Goal: Task Accomplishment & Management: Manage account settings

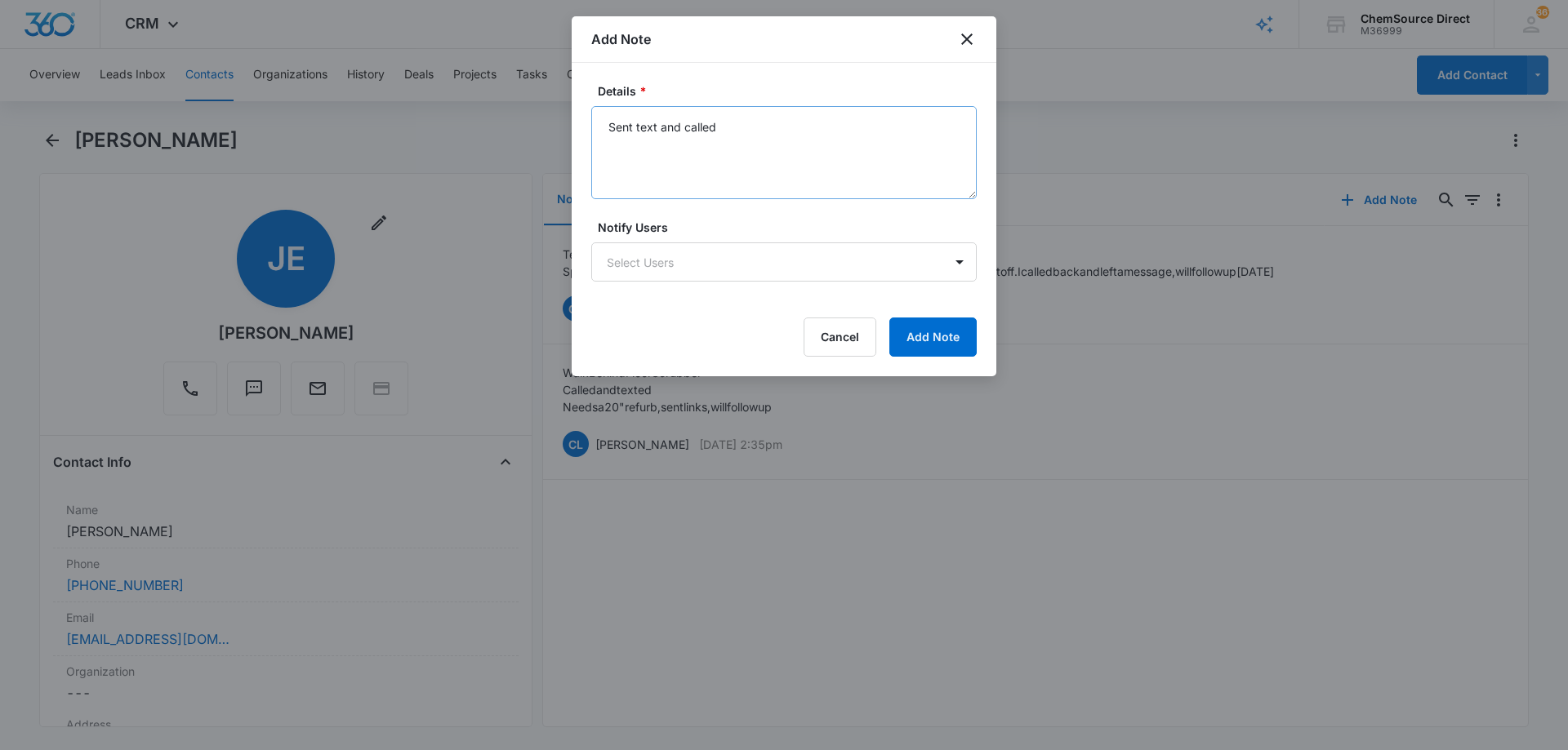
click at [631, 144] on textarea "Sent text and called" at bounding box center [784, 153] width 385 height 93
click at [648, 146] on textarea "Sent text and called" at bounding box center [784, 153] width 385 height 93
type textarea "Sent text and called Keeps hanging up on me Dead Lead"
click at [914, 335] on button "Add Note" at bounding box center [933, 338] width 87 height 40
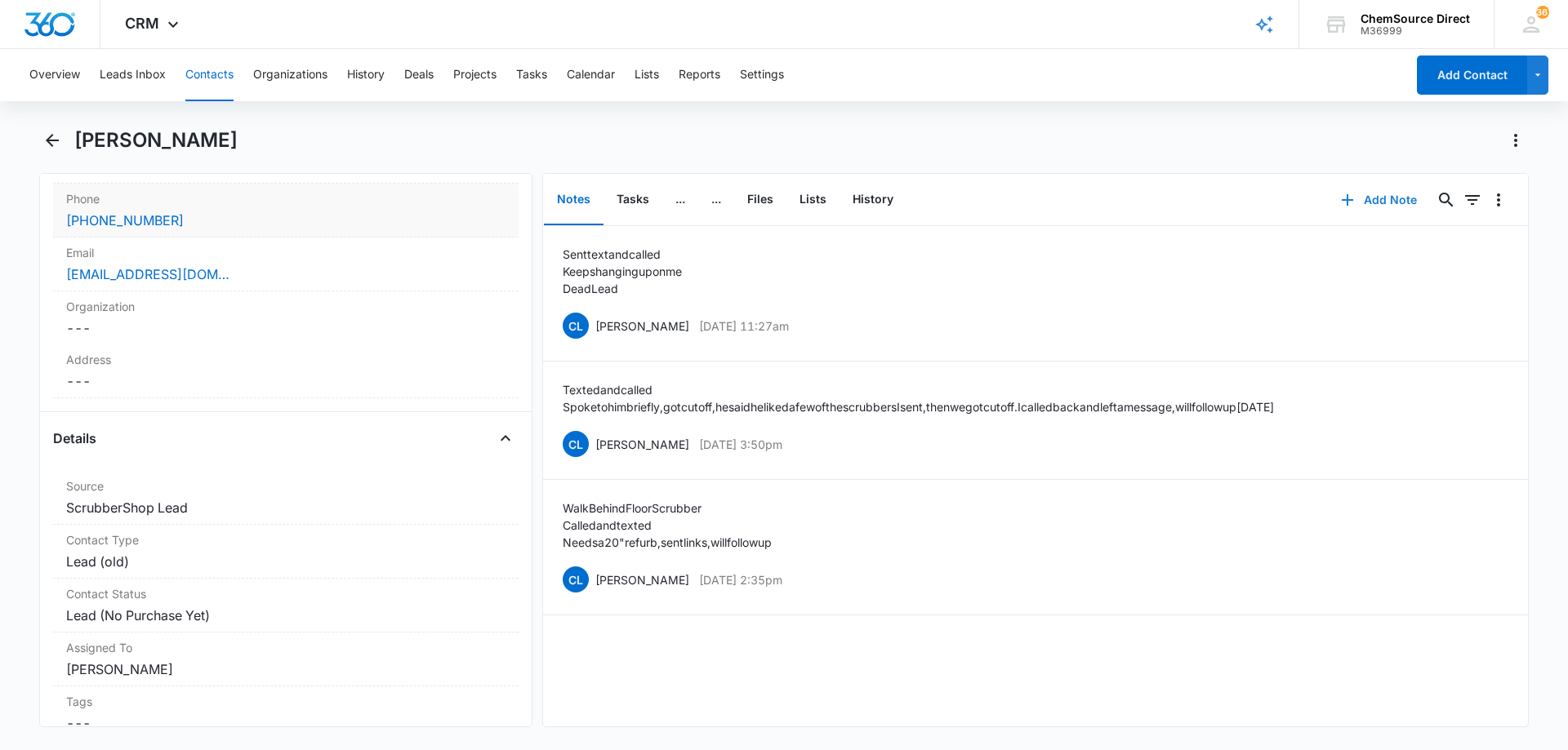
scroll to position [408, 0]
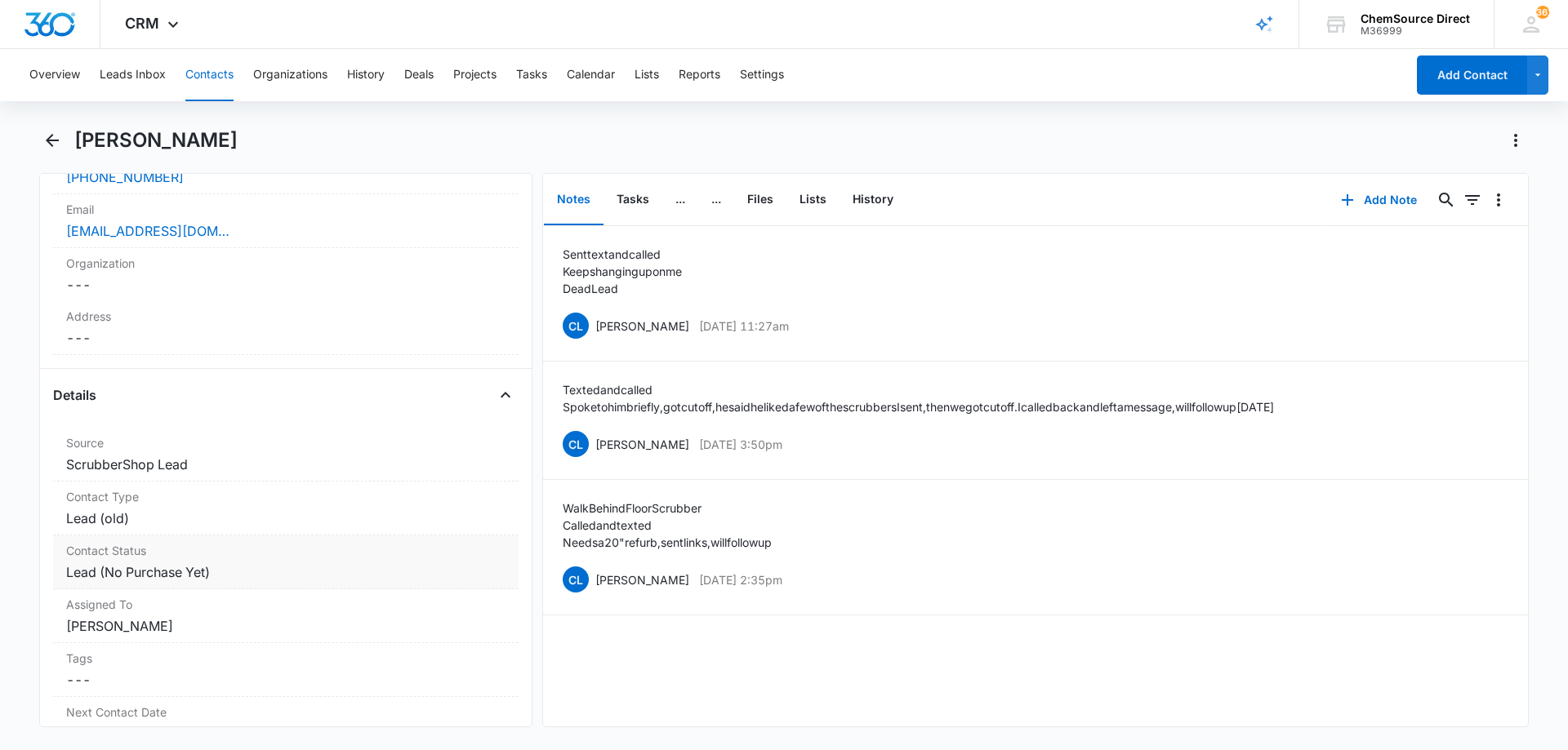
click at [287, 574] on dd "Cancel Save Changes Lead (No Purchase Yet)" at bounding box center [286, 572] width 439 height 20
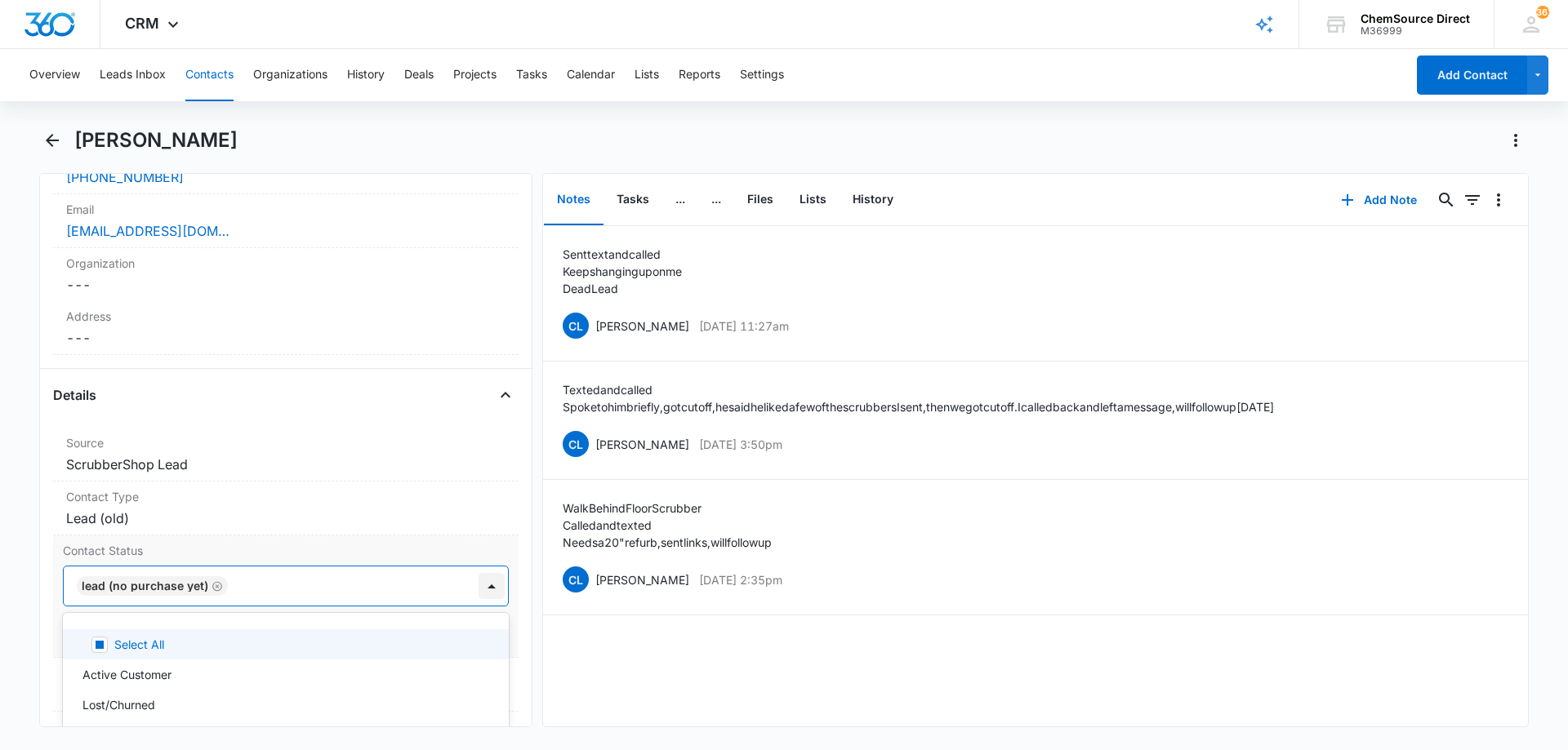
click at [479, 586] on div at bounding box center [492, 586] width 26 height 26
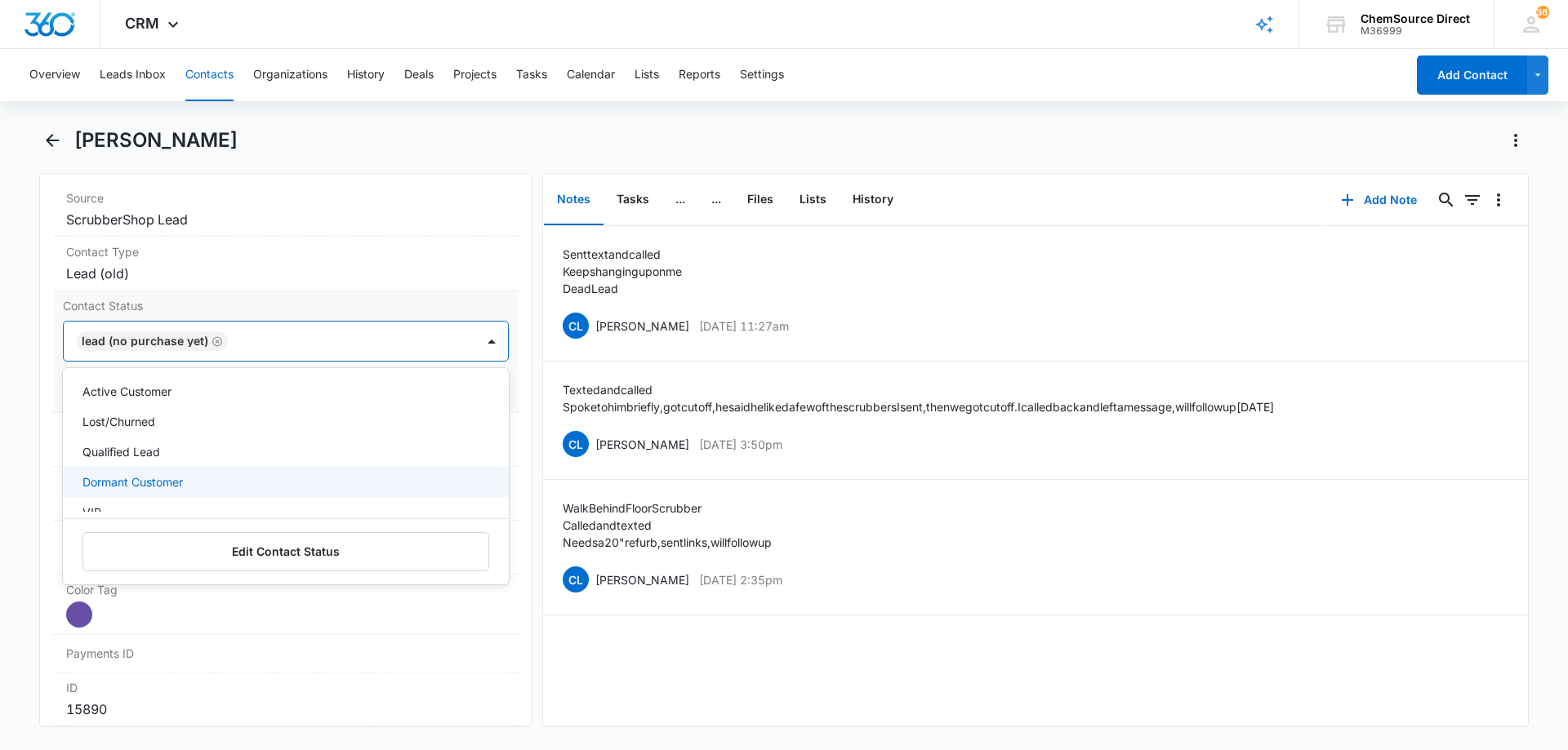
scroll to position [0, 0]
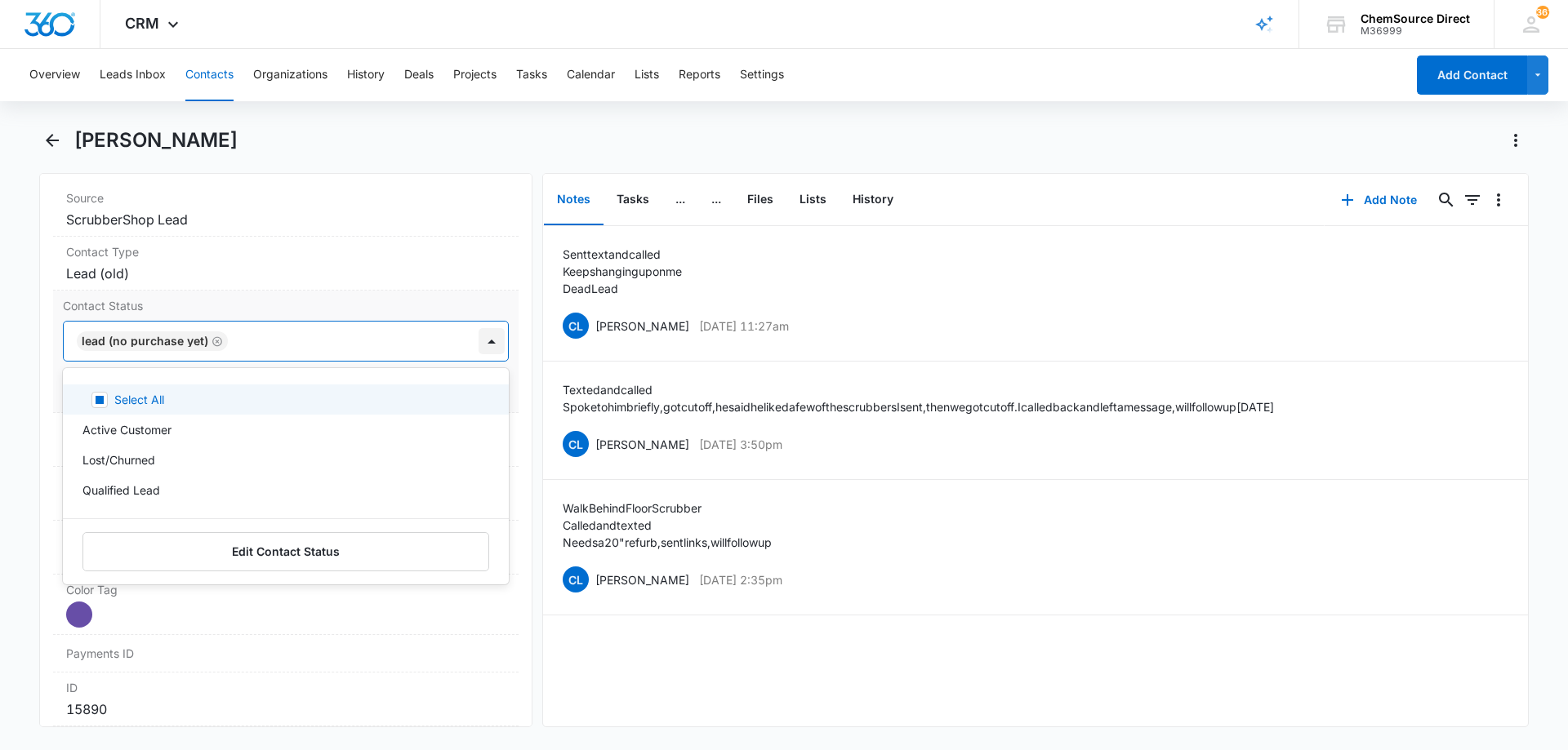
click at [479, 348] on div at bounding box center [492, 340] width 26 height 26
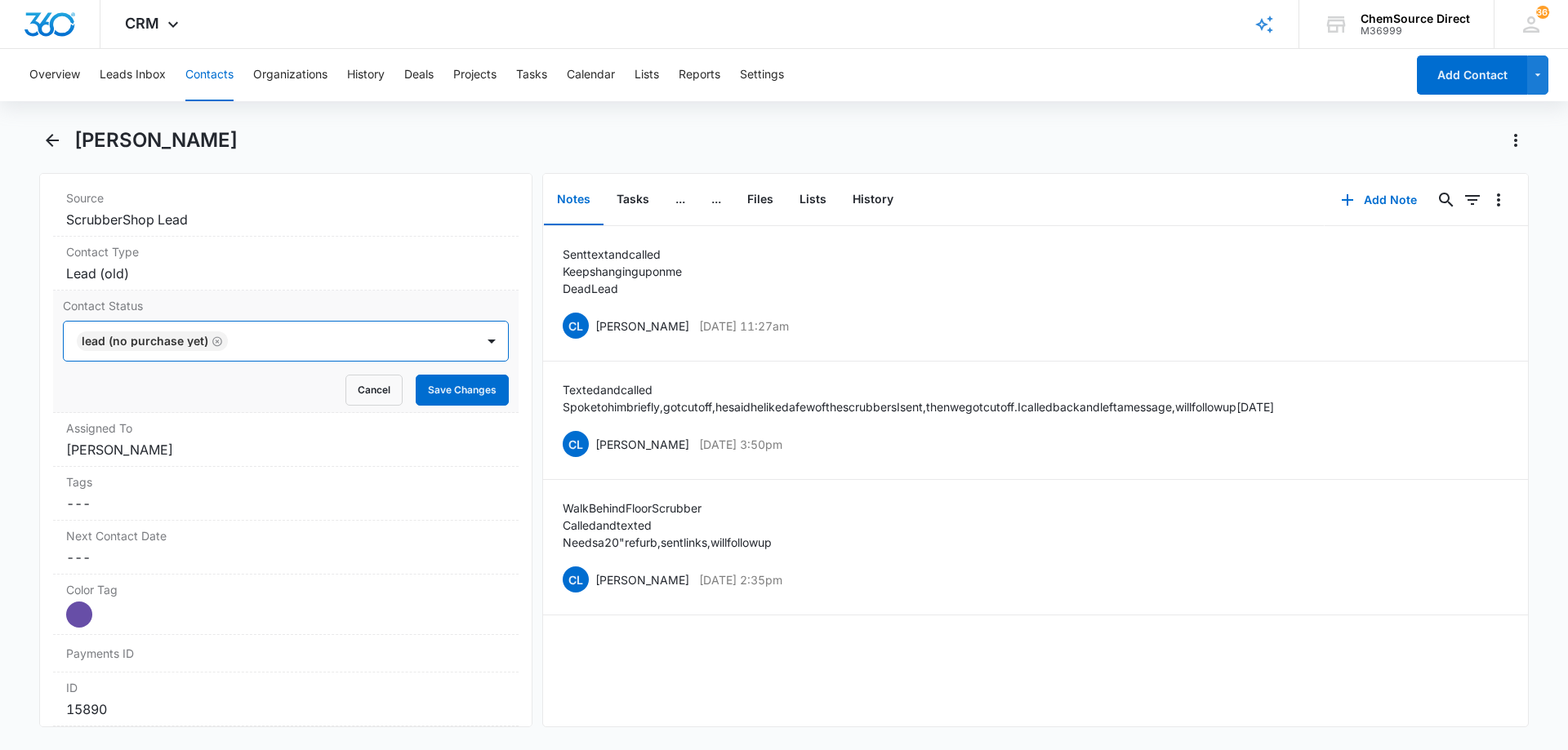
click at [478, 304] on label "Contact Status" at bounding box center [286, 305] width 446 height 17
click at [354, 388] on button "Cancel" at bounding box center [374, 390] width 58 height 31
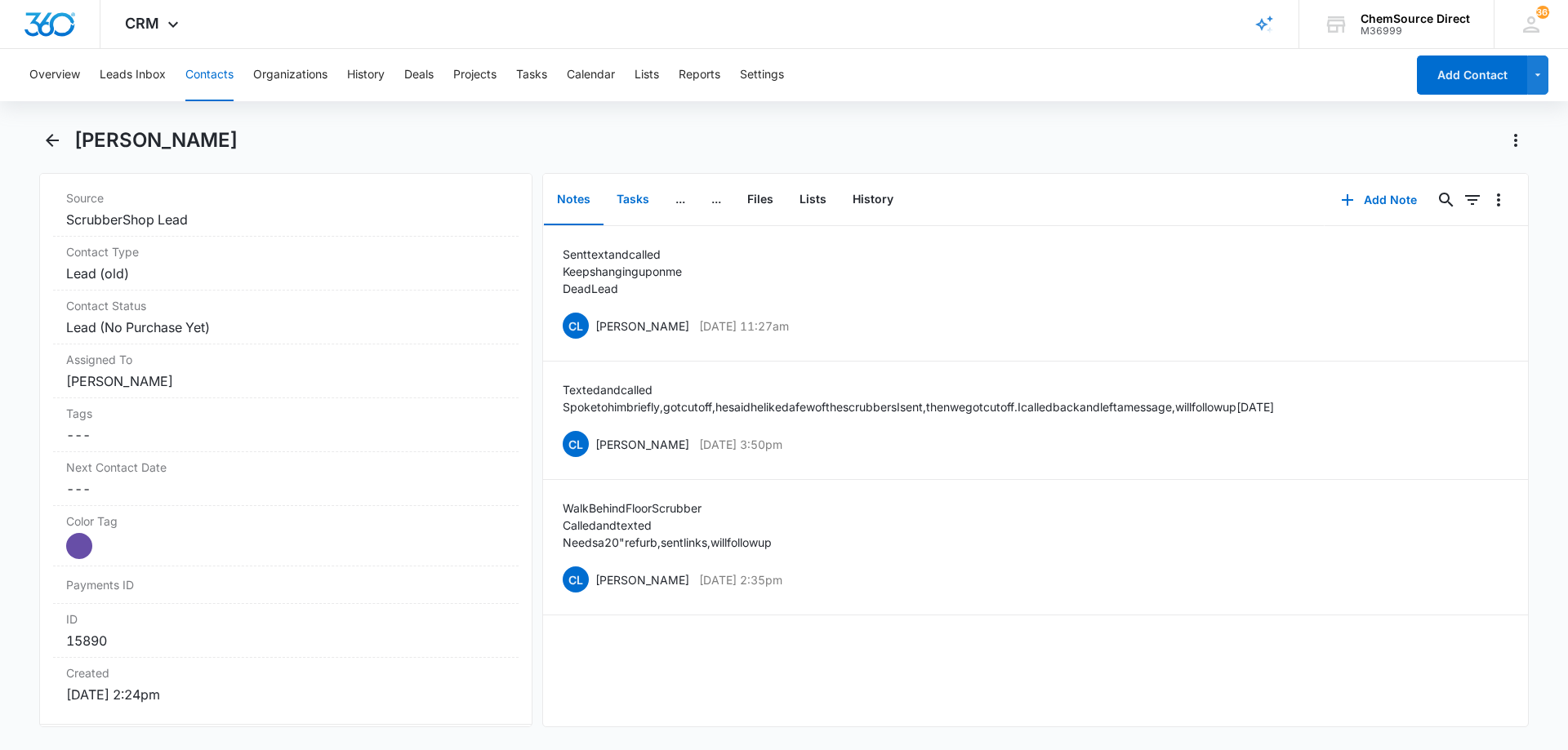
click at [639, 199] on button "Tasks" at bounding box center [633, 200] width 58 height 50
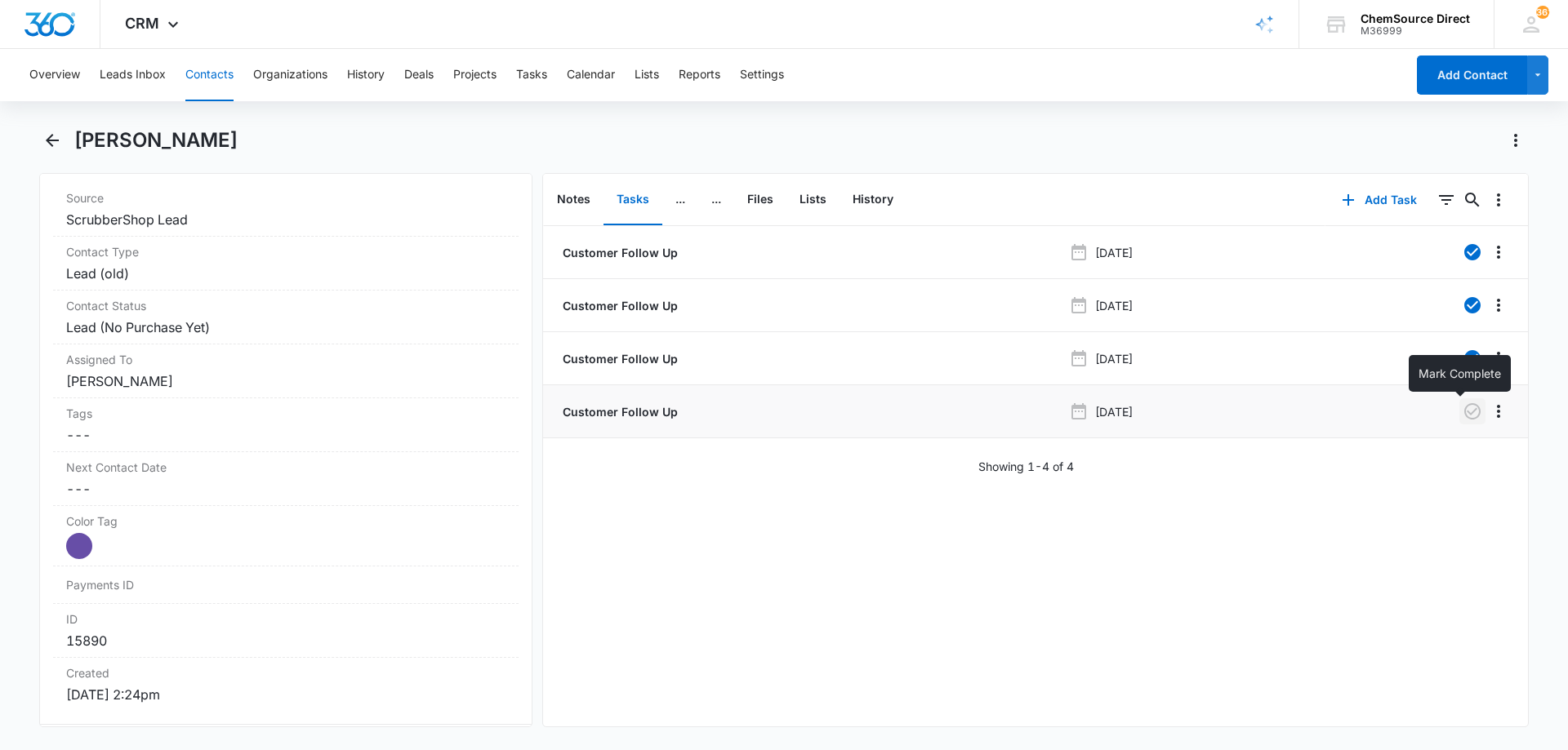
click at [1463, 409] on icon "button" at bounding box center [1473, 411] width 20 height 20
click at [578, 75] on button "Calendar" at bounding box center [591, 75] width 49 height 52
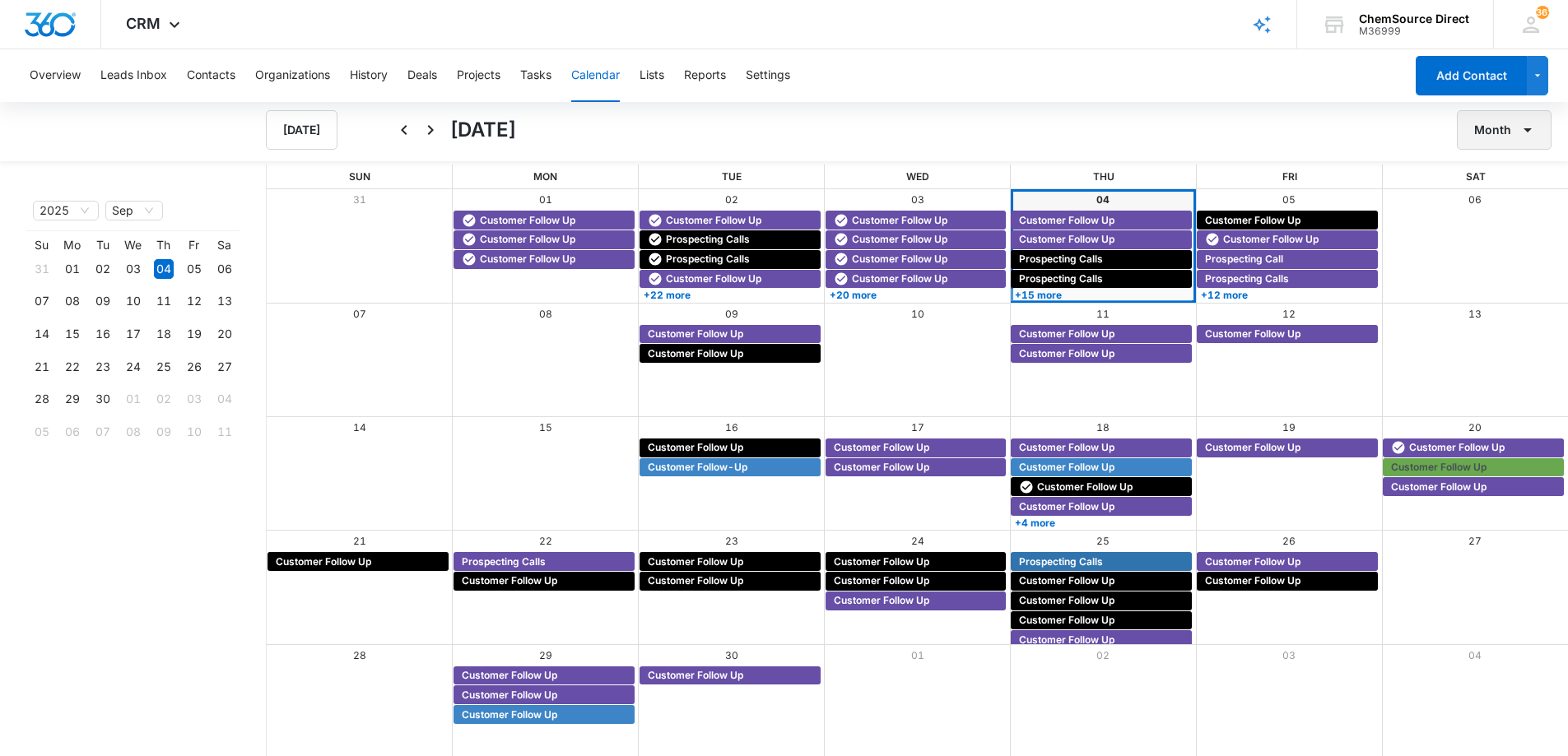
click at [1509, 136] on button "Month" at bounding box center [1504, 130] width 95 height 40
click at [1505, 206] on div "Week" at bounding box center [1499, 207] width 43 height 12
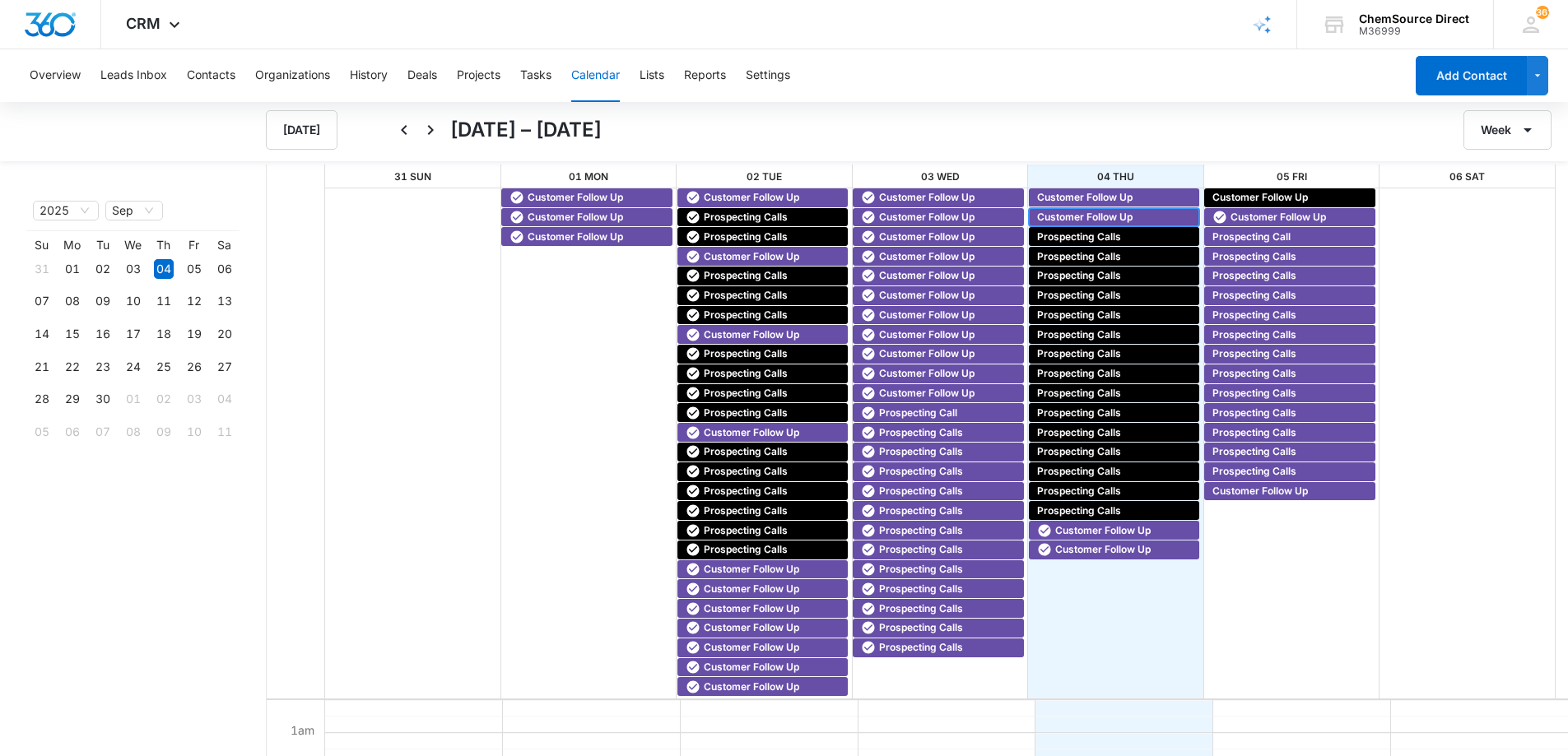
click at [1082, 221] on span "Customer Follow Up" at bounding box center [1084, 217] width 95 height 14
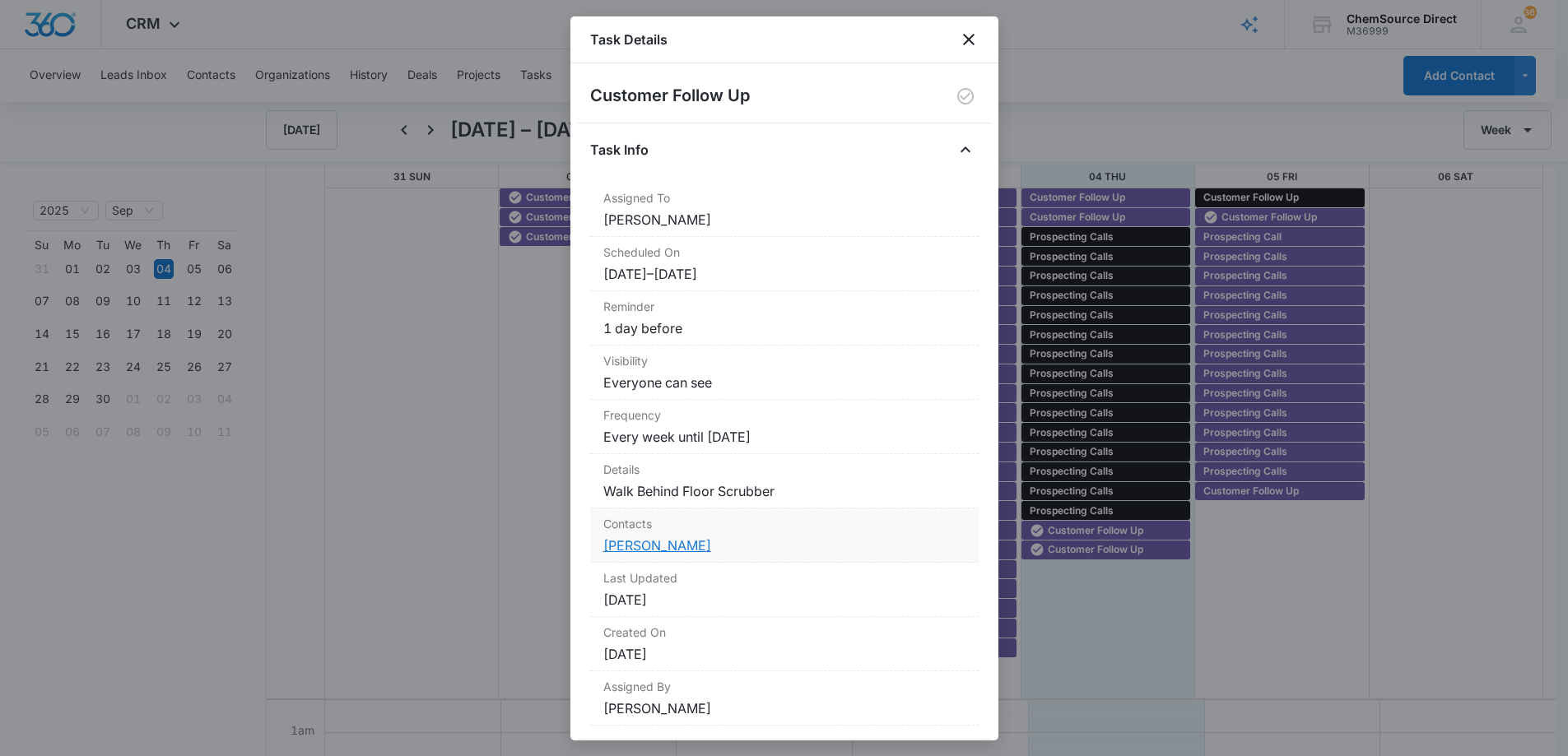
click at [653, 547] on link "[PERSON_NAME]" at bounding box center [656, 546] width 108 height 16
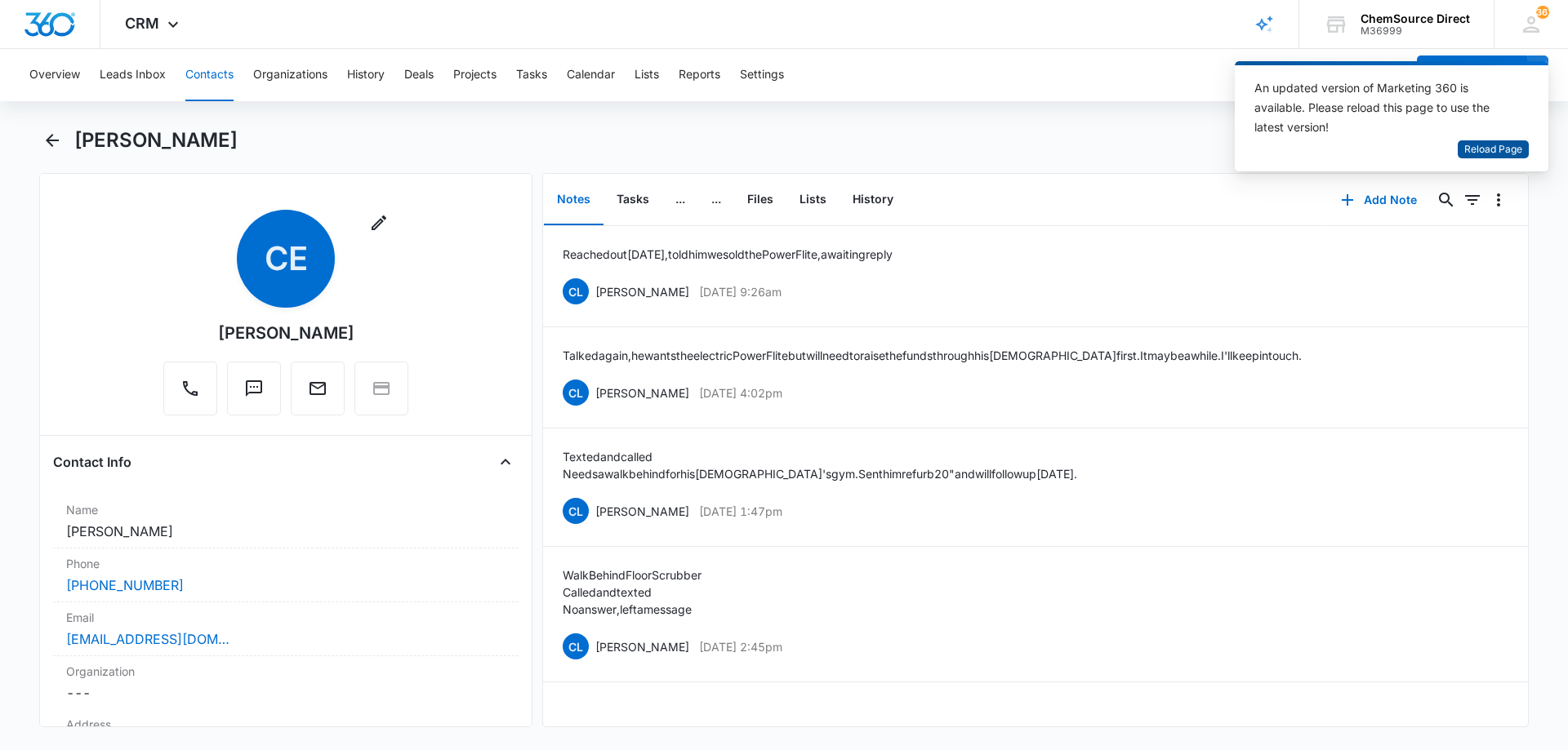
click at [1502, 149] on span "Reload Page" at bounding box center [1493, 149] width 58 height 15
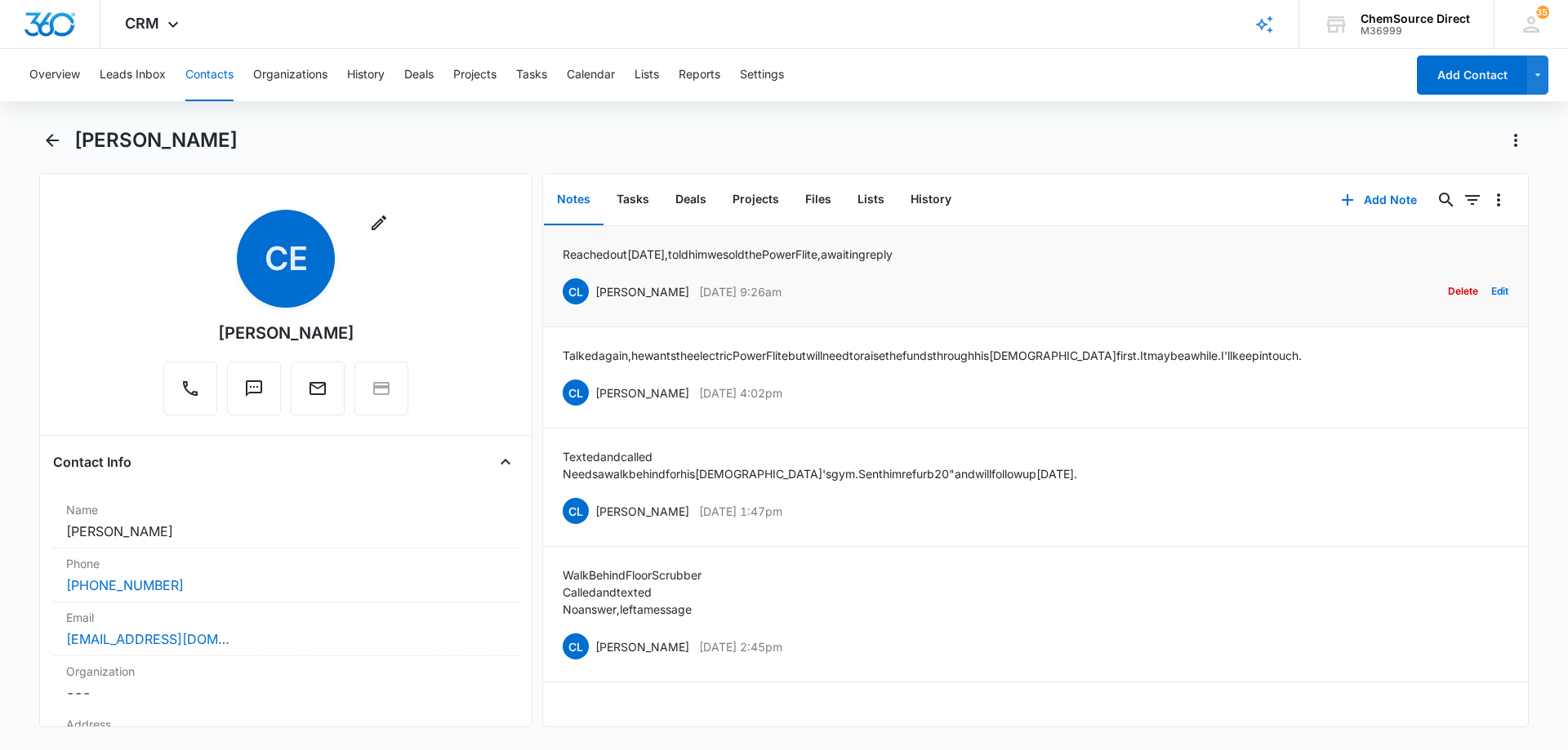
click at [993, 283] on div "CL [PERSON_NAME] [DATE] 9:26am Delete Edit" at bounding box center [1035, 291] width 946 height 31
click at [642, 197] on button "Tasks" at bounding box center [633, 200] width 58 height 50
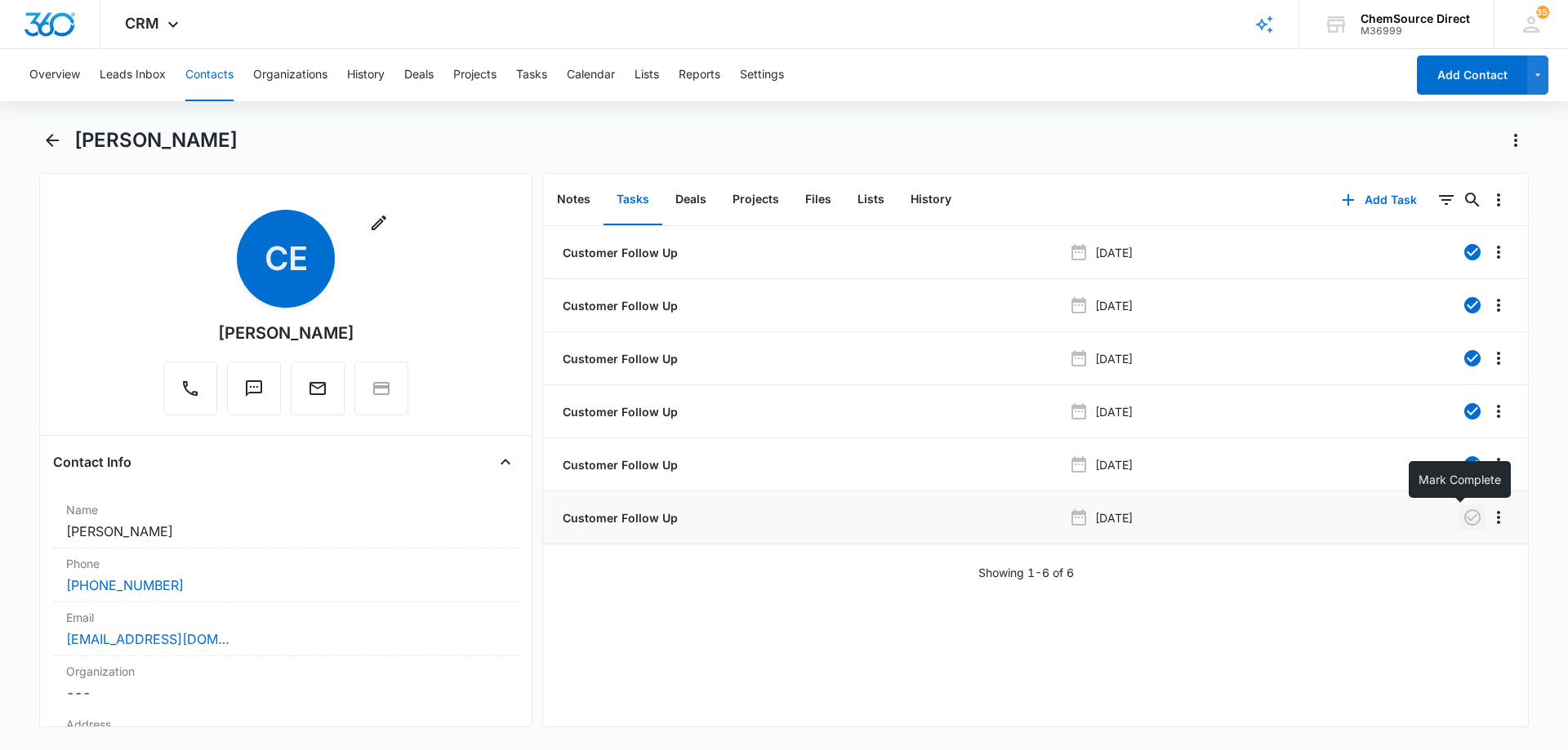
click at [1463, 513] on icon "button" at bounding box center [1473, 517] width 20 height 20
click at [571, 194] on button "Notes" at bounding box center [573, 200] width 59 height 50
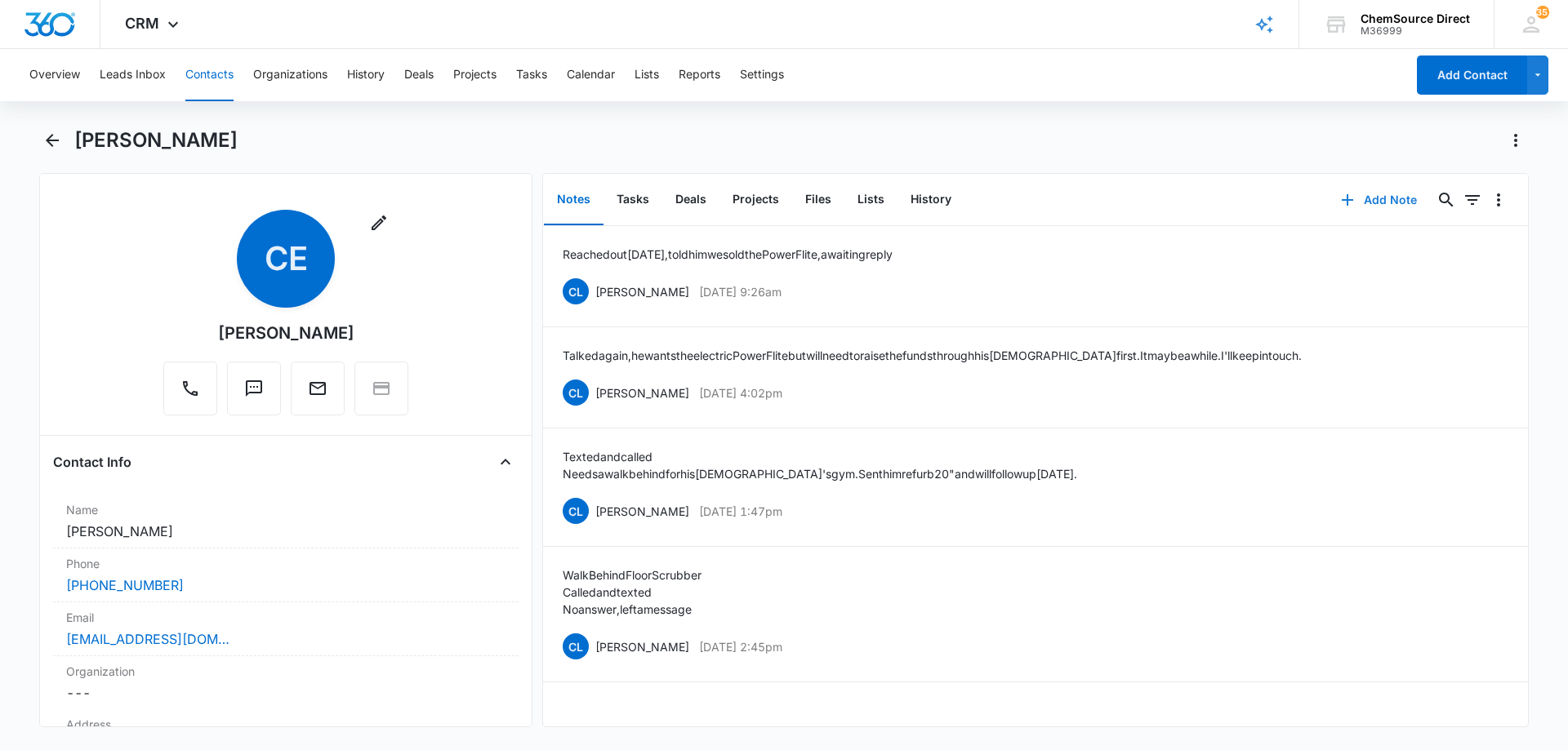
click at [1383, 202] on button "Add Note" at bounding box center [1378, 200] width 109 height 40
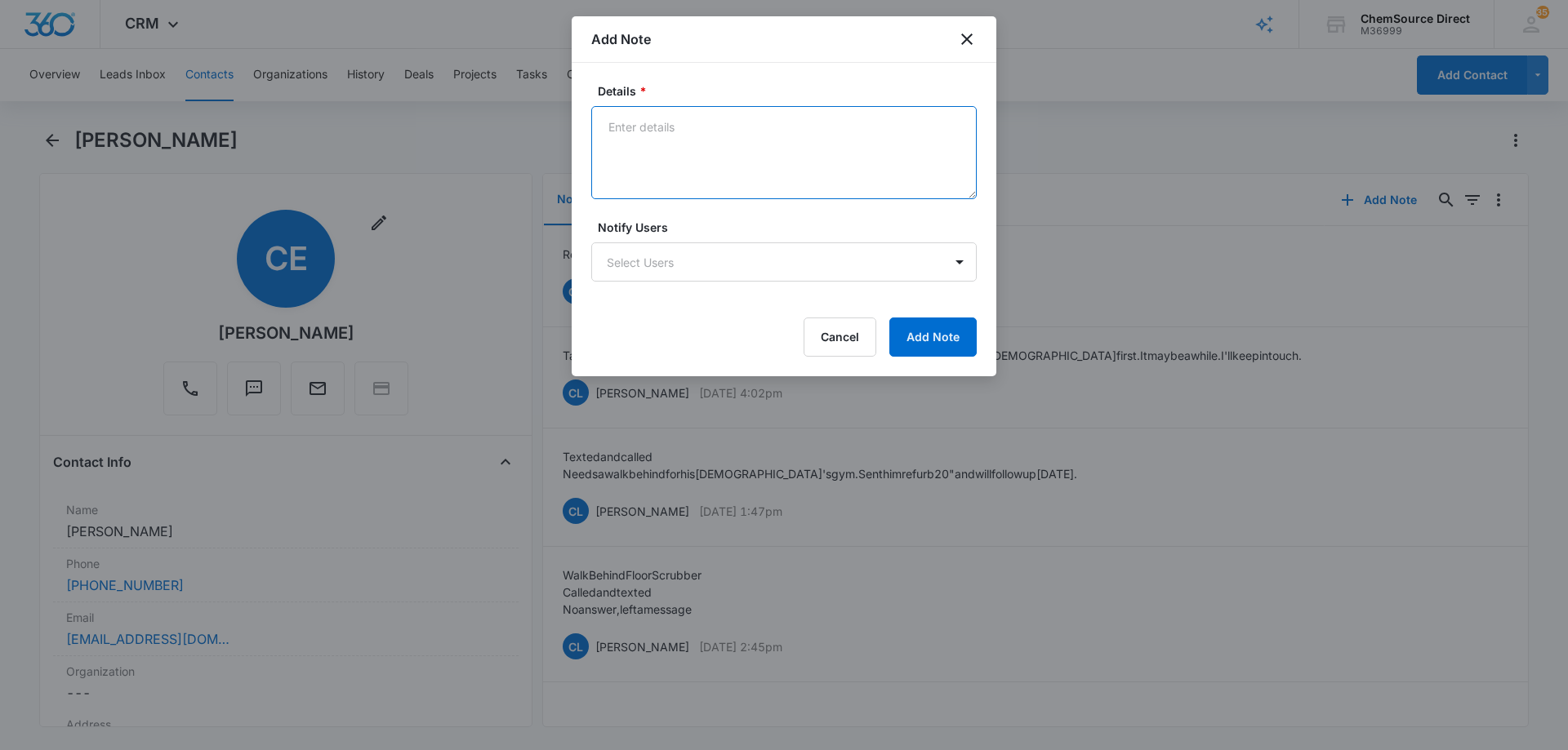
click at [646, 142] on textarea "Details *" at bounding box center [784, 153] width 385 height 93
type textarea "Called and texted again, no answer, left a message"
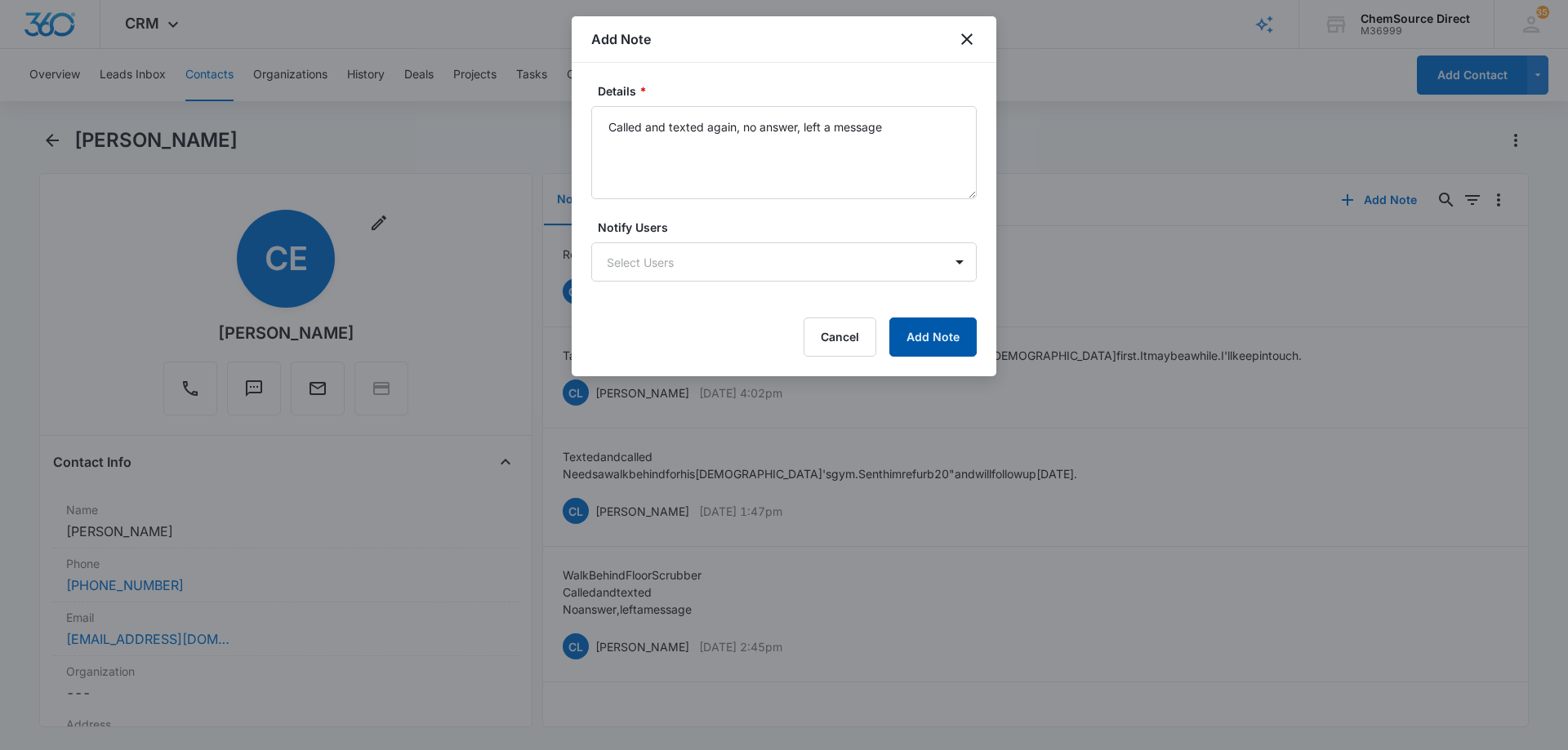
click at [953, 340] on button "Add Note" at bounding box center [933, 338] width 87 height 40
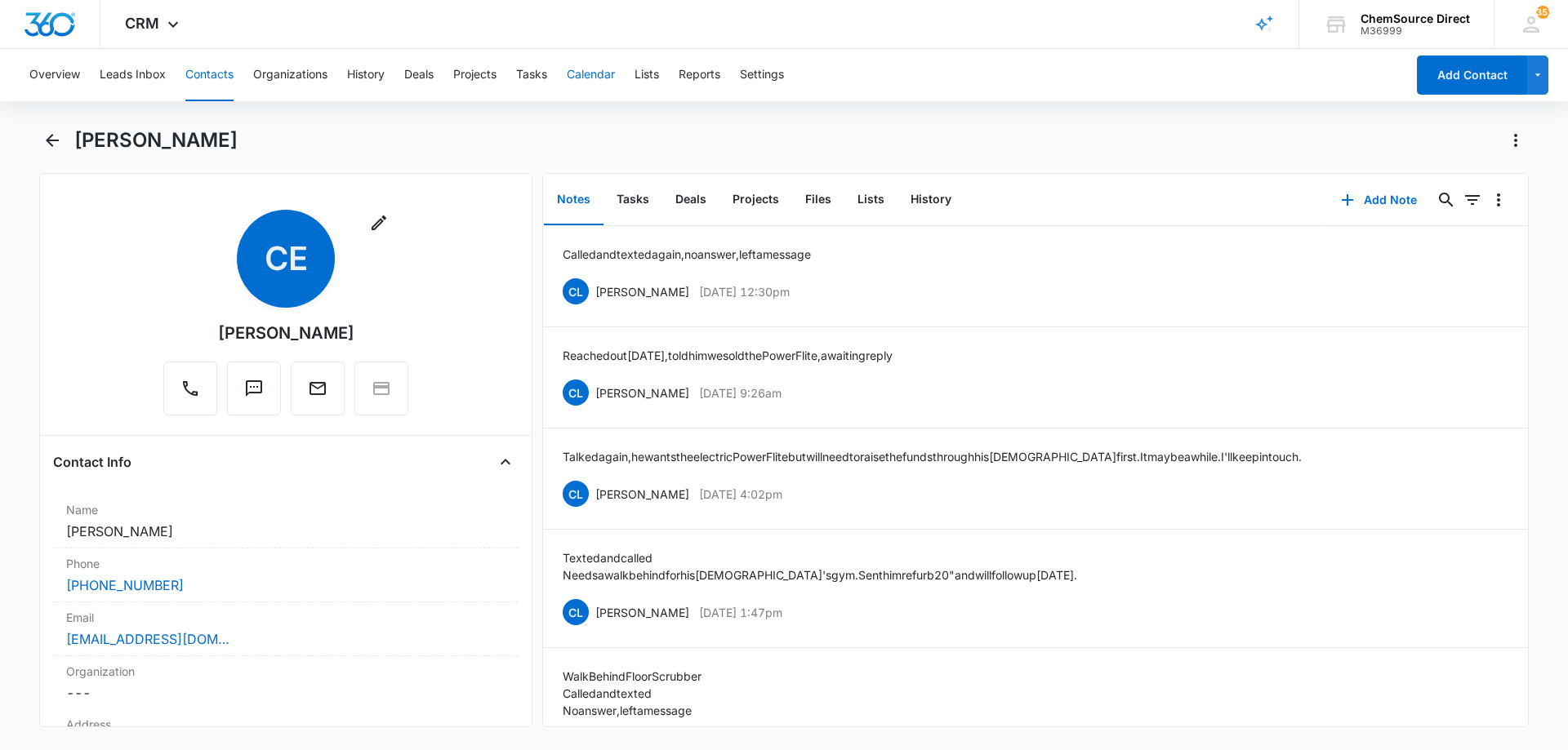
click at [602, 74] on button "Calendar" at bounding box center [591, 75] width 49 height 52
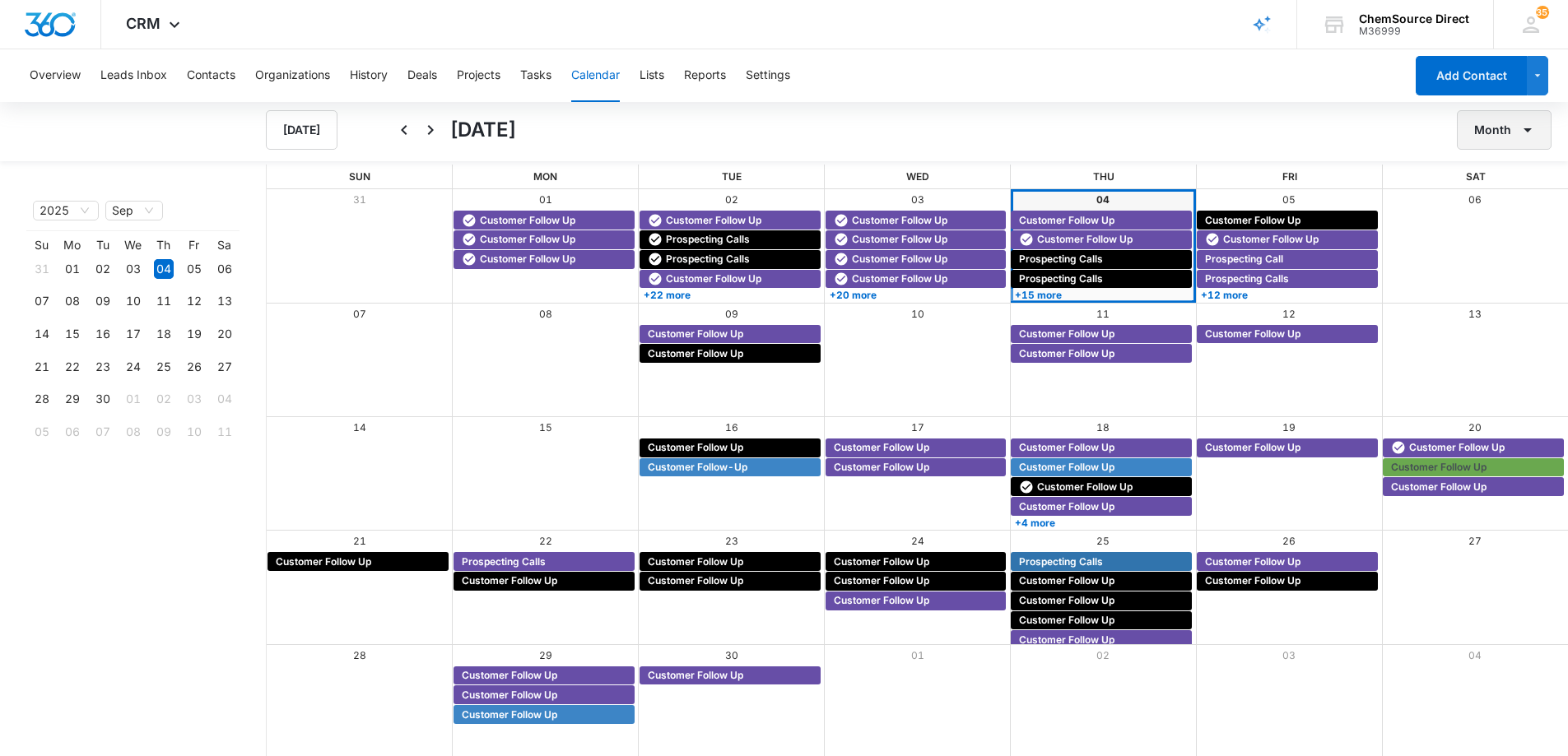
click at [1533, 128] on icon "button" at bounding box center [1527, 130] width 20 height 20
click at [1507, 202] on div "Week" at bounding box center [1499, 207] width 43 height 12
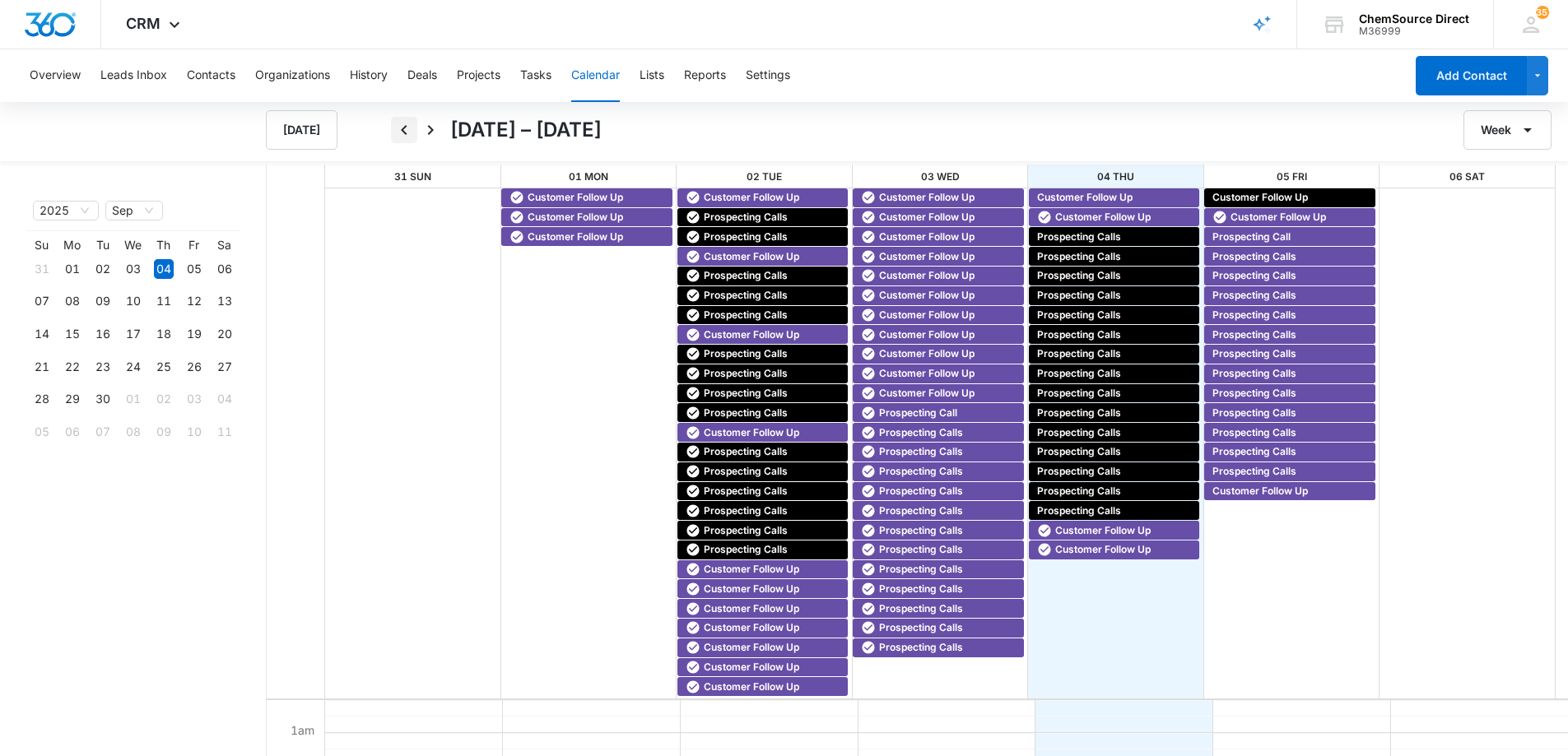
click at [408, 130] on icon "Back" at bounding box center [404, 130] width 20 height 20
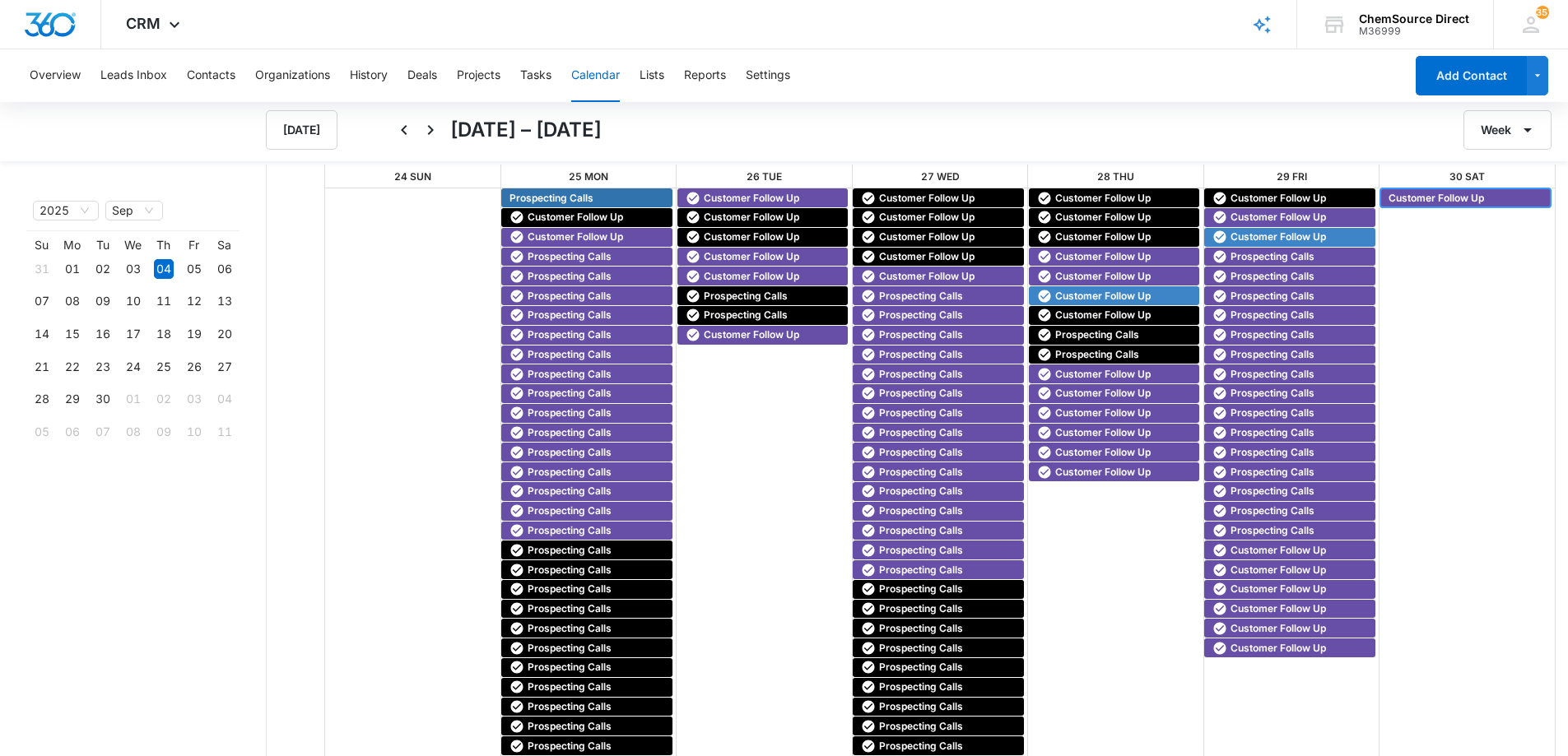
click at [1416, 198] on span "Customer Follow Up" at bounding box center [1435, 198] width 95 height 14
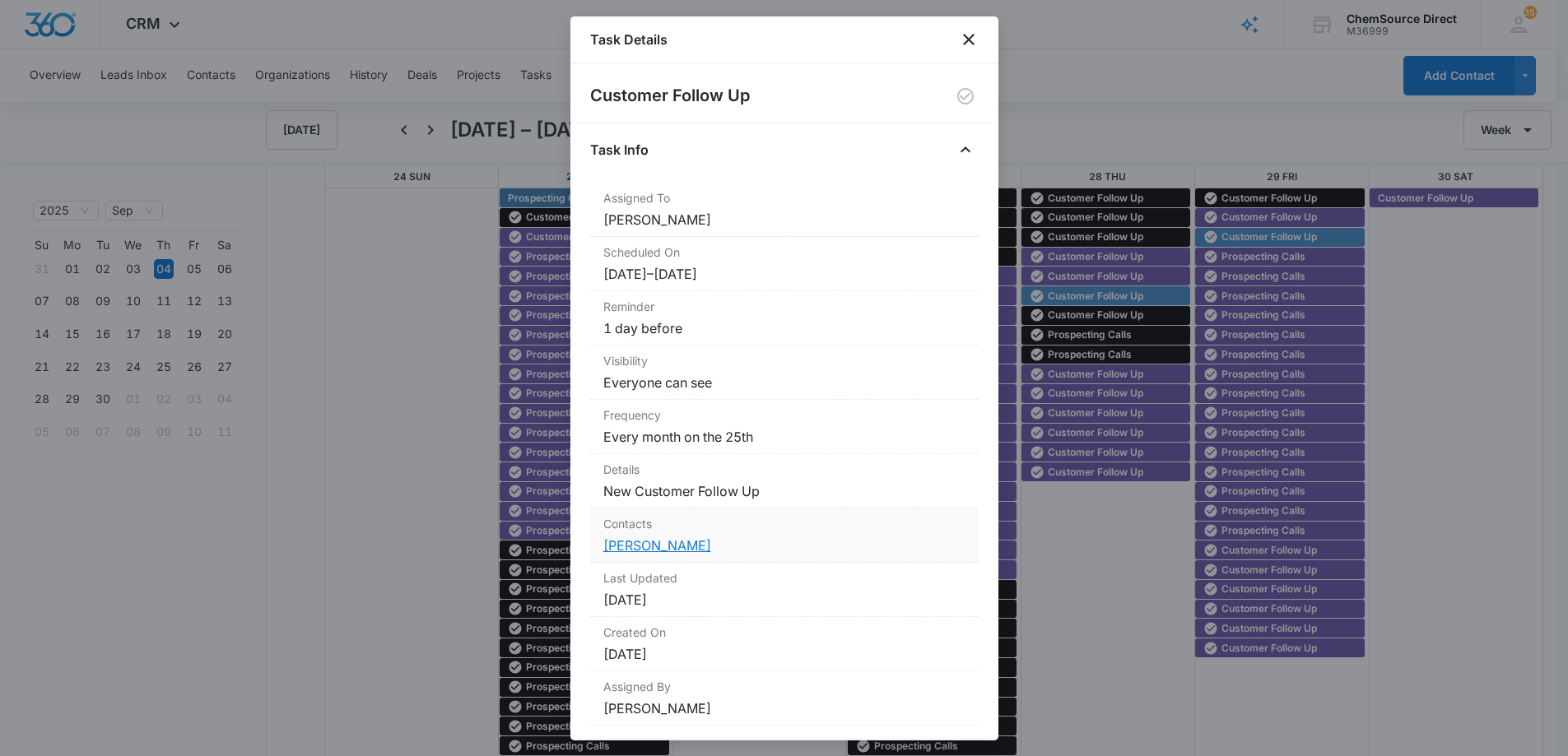
click at [634, 545] on link "Jimmy Price" at bounding box center [656, 546] width 108 height 16
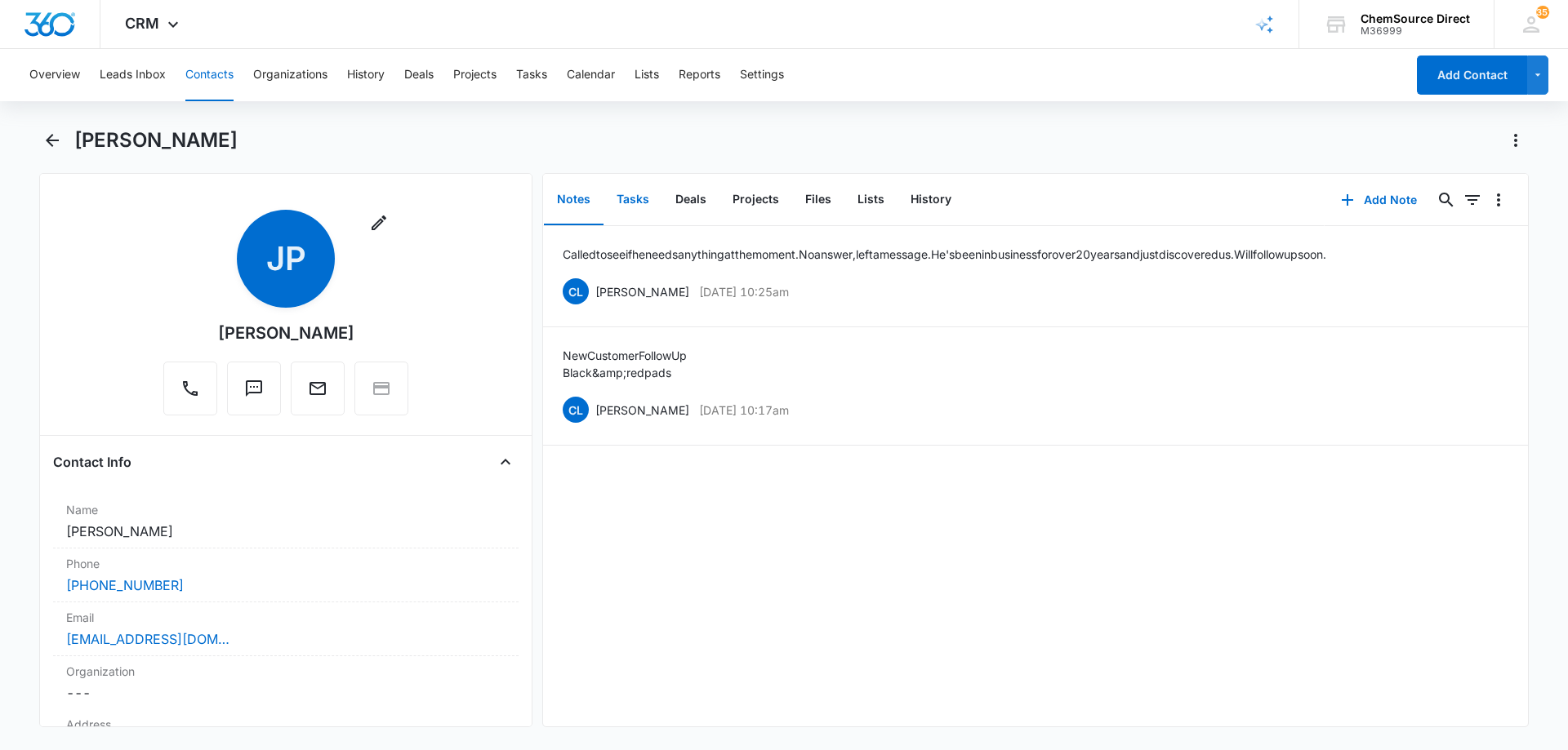
click at [633, 202] on button "Tasks" at bounding box center [633, 200] width 58 height 50
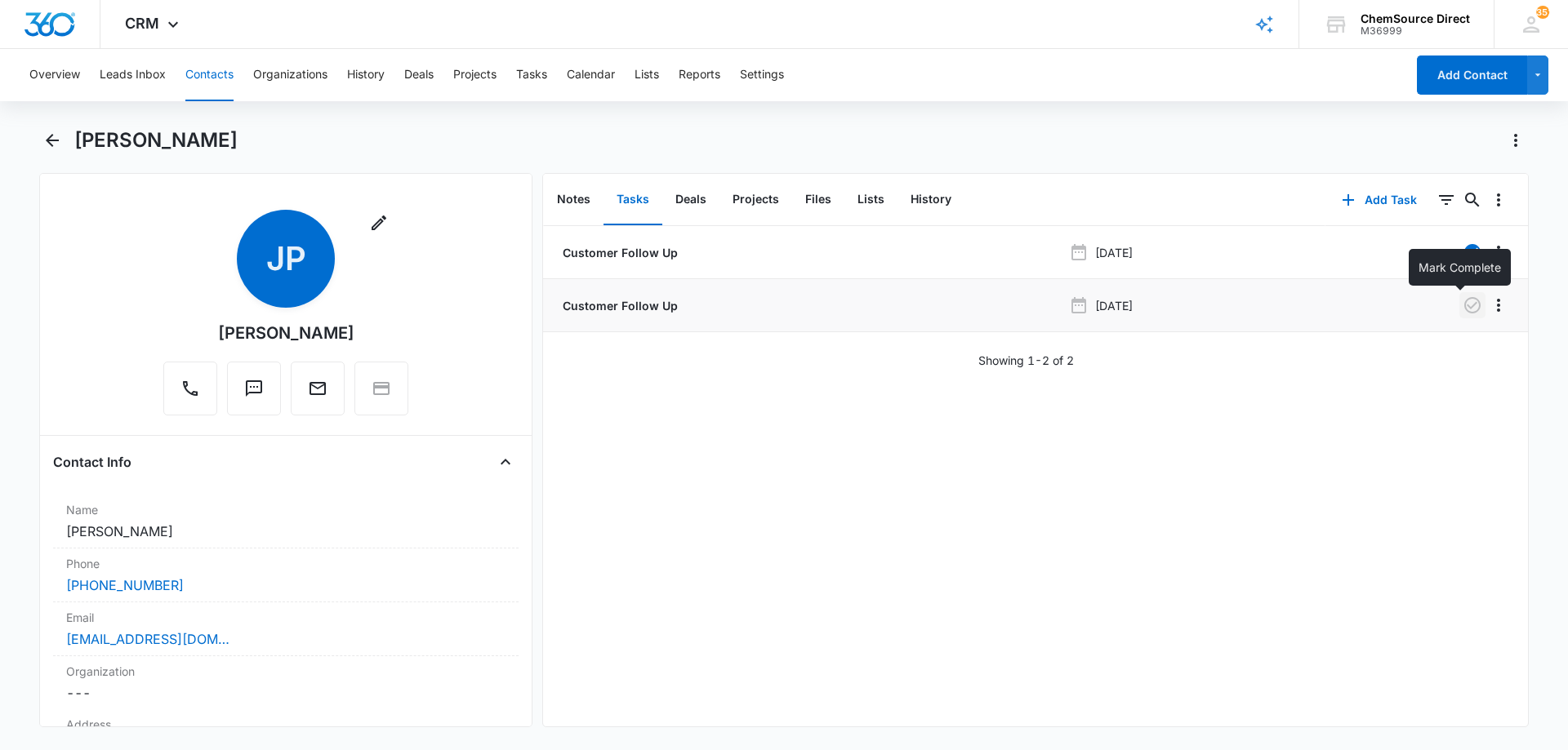
click at [1463, 303] on icon "button" at bounding box center [1473, 305] width 20 height 20
click at [577, 198] on button "Notes" at bounding box center [573, 200] width 59 height 50
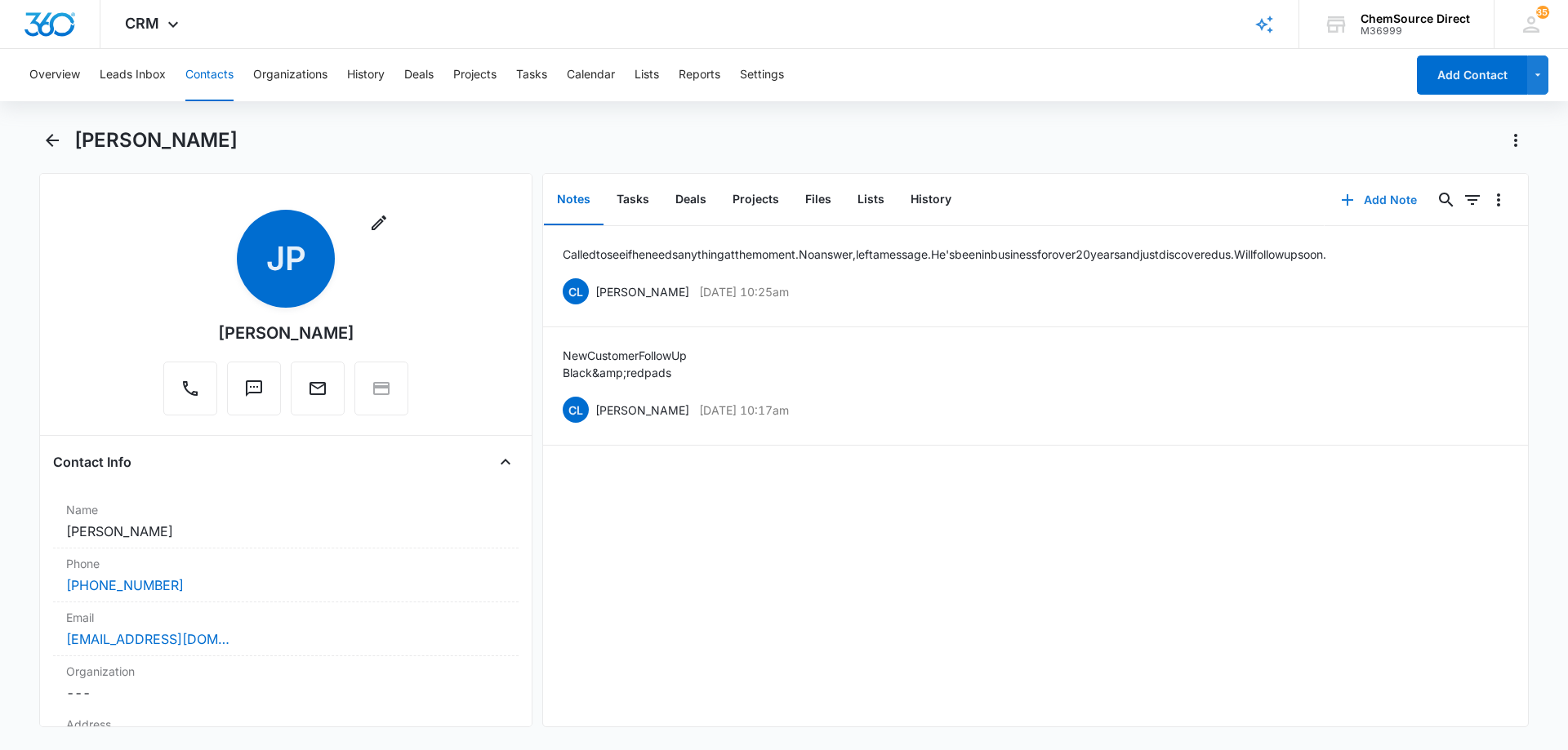
click at [1365, 197] on button "Add Note" at bounding box center [1378, 200] width 109 height 40
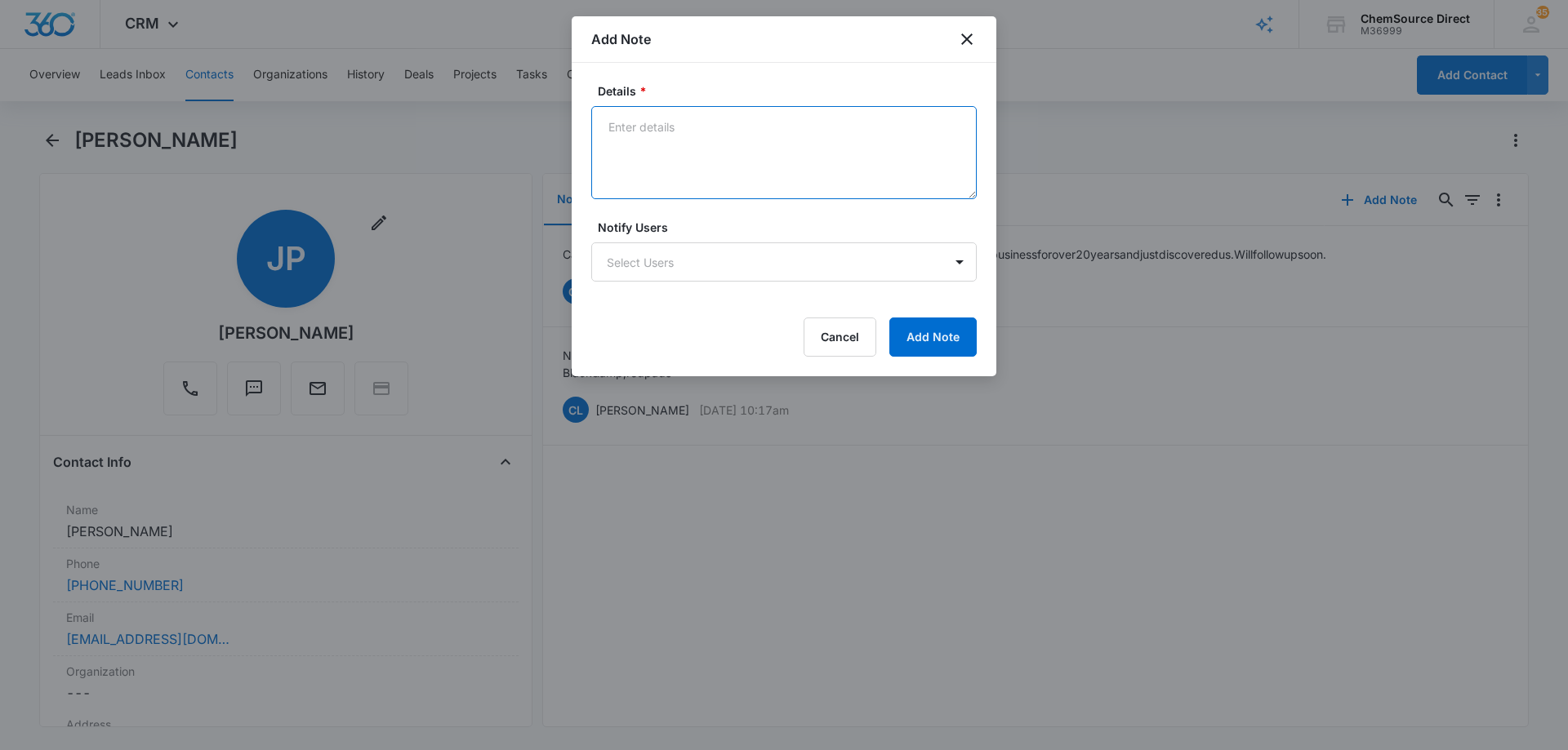
click at [666, 135] on textarea "Details *" at bounding box center [784, 153] width 385 height 93
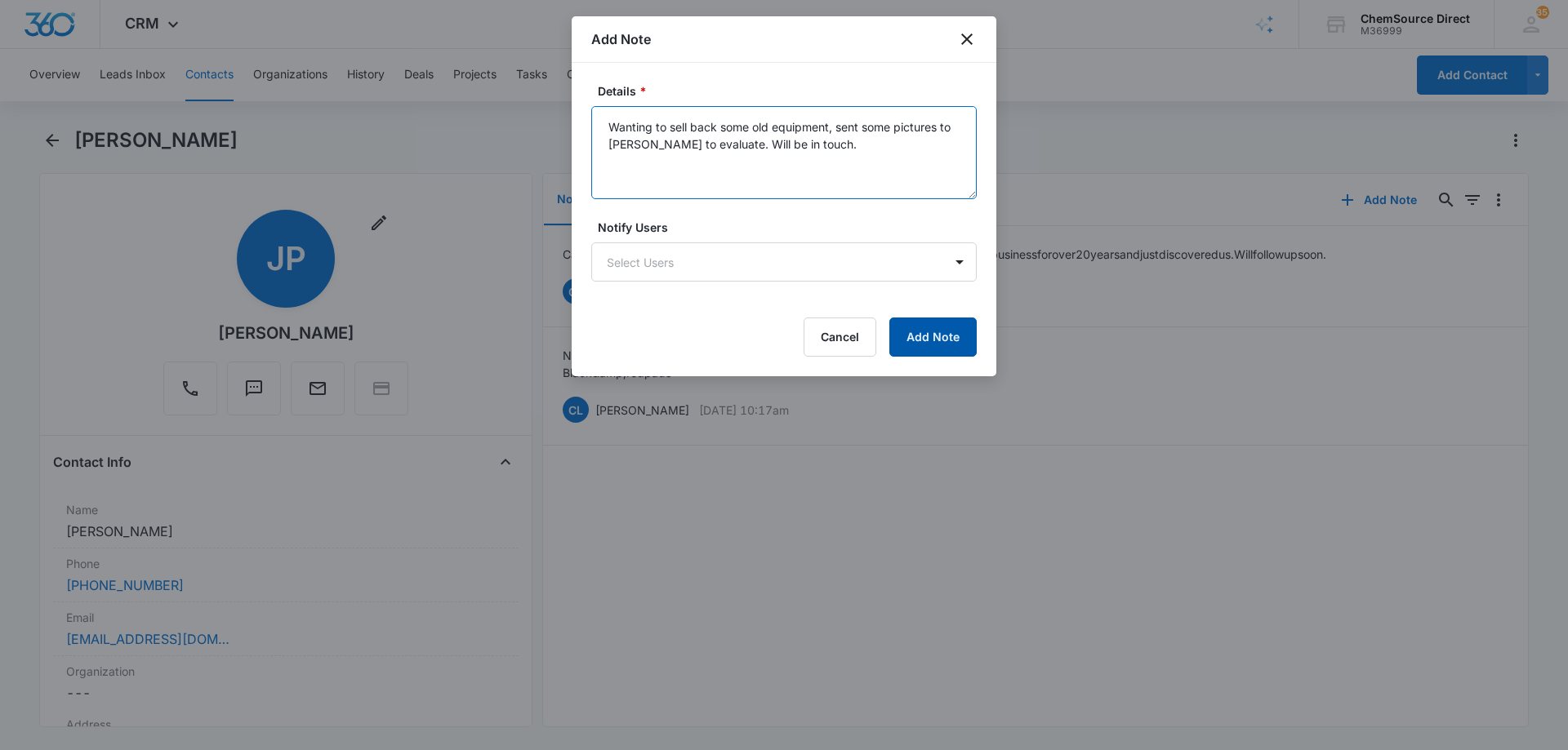
type textarea "Wanting to sell back some old equipment, sent some pictures to Jimmy to evaluat…"
click at [927, 332] on button "Add Note" at bounding box center [933, 338] width 87 height 40
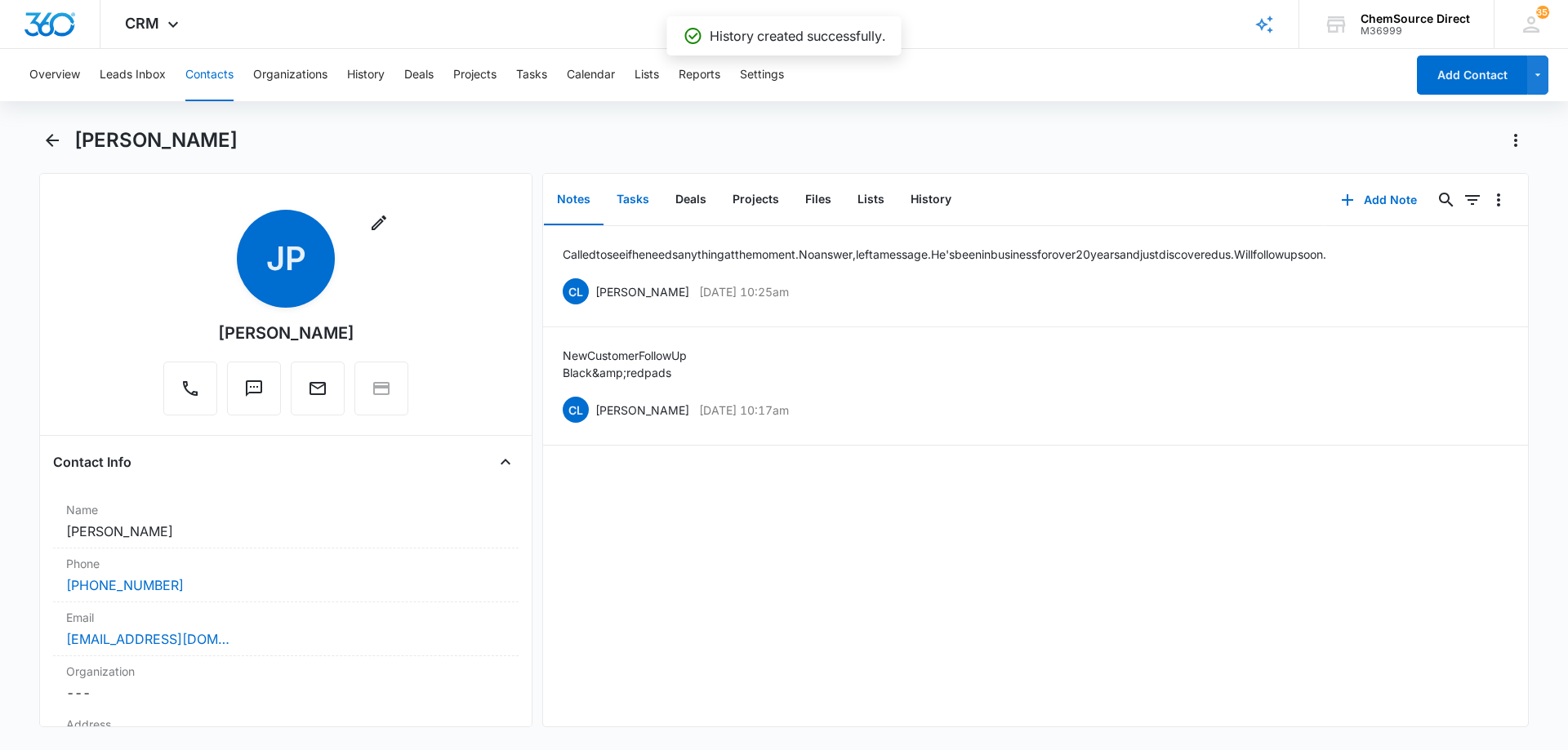
click at [642, 196] on button "Tasks" at bounding box center [633, 200] width 58 height 50
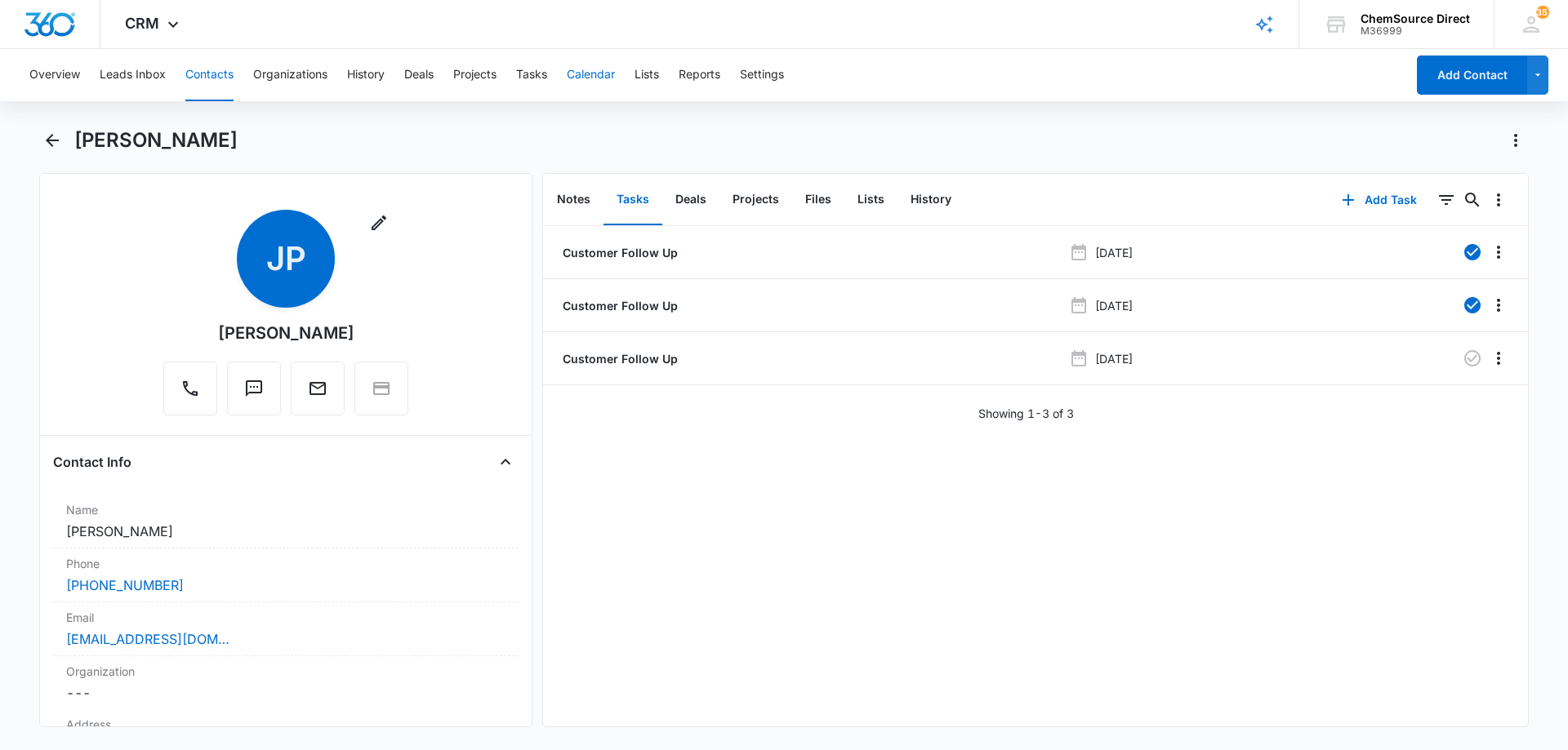
click at [583, 73] on button "Calendar" at bounding box center [591, 75] width 49 height 52
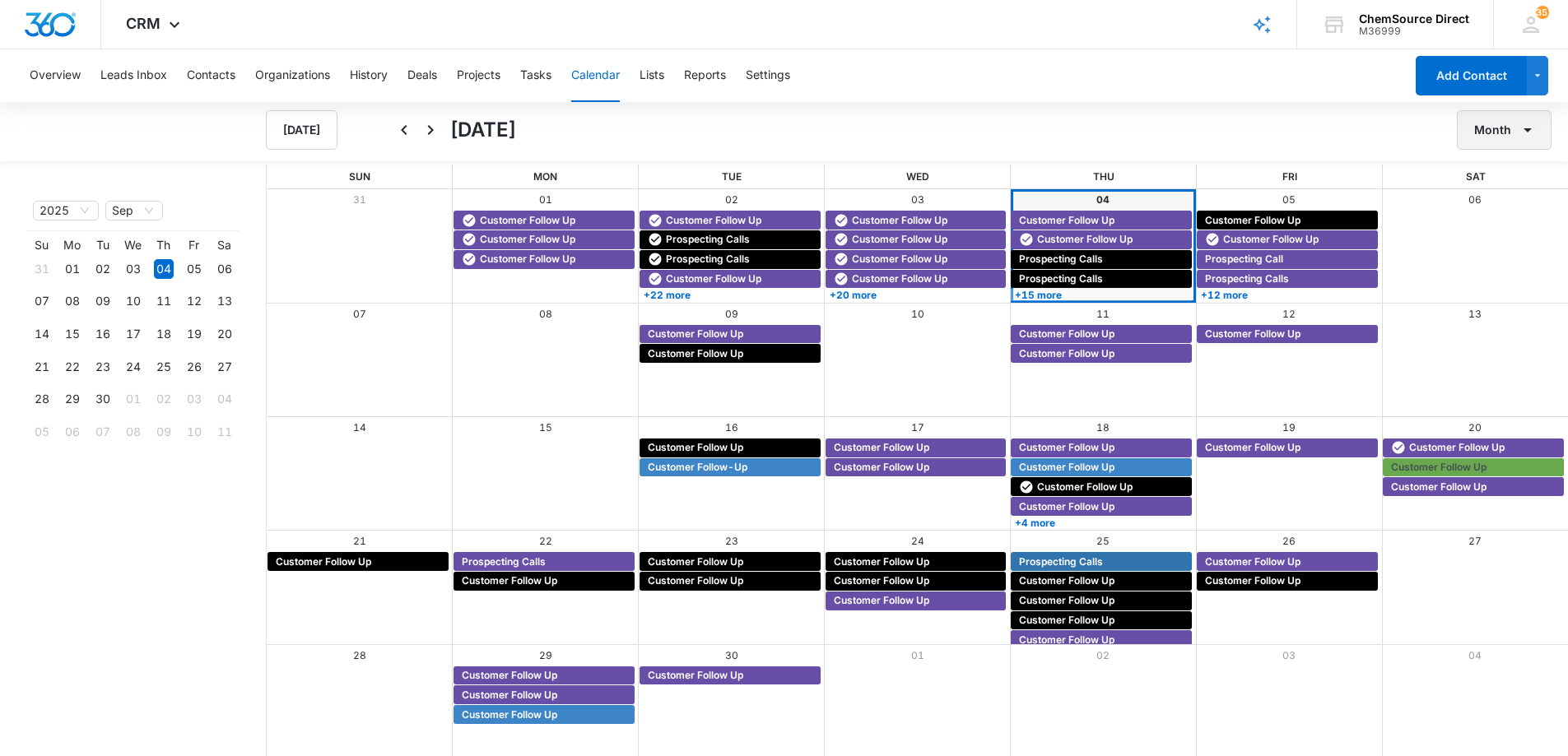
click at [1487, 130] on button "Month" at bounding box center [1504, 130] width 95 height 40
click at [1498, 204] on div "Week" at bounding box center [1499, 207] width 43 height 12
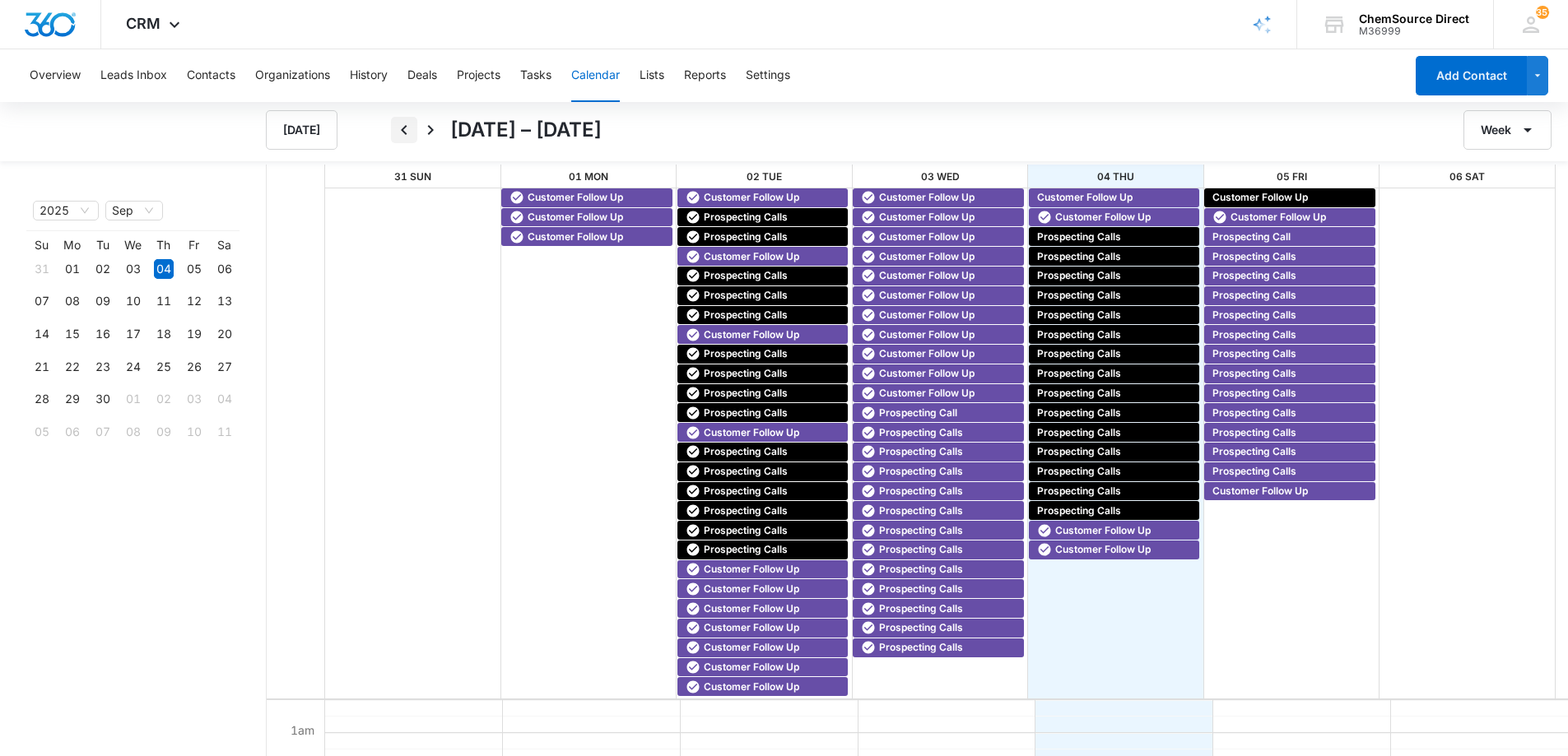
click at [403, 131] on icon "Back" at bounding box center [404, 129] width 5 height 10
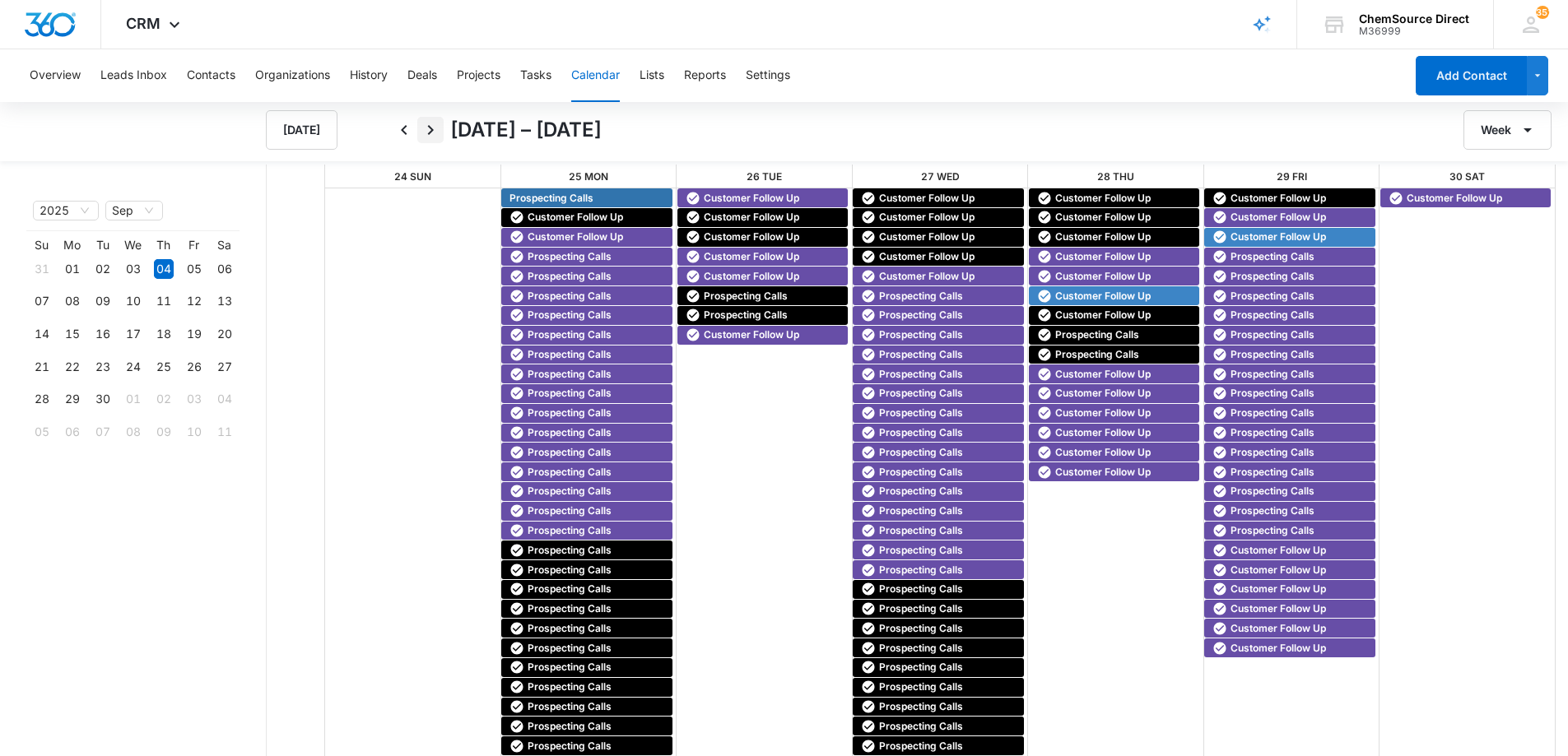
click at [430, 129] on icon "Next" at bounding box center [430, 130] width 20 height 20
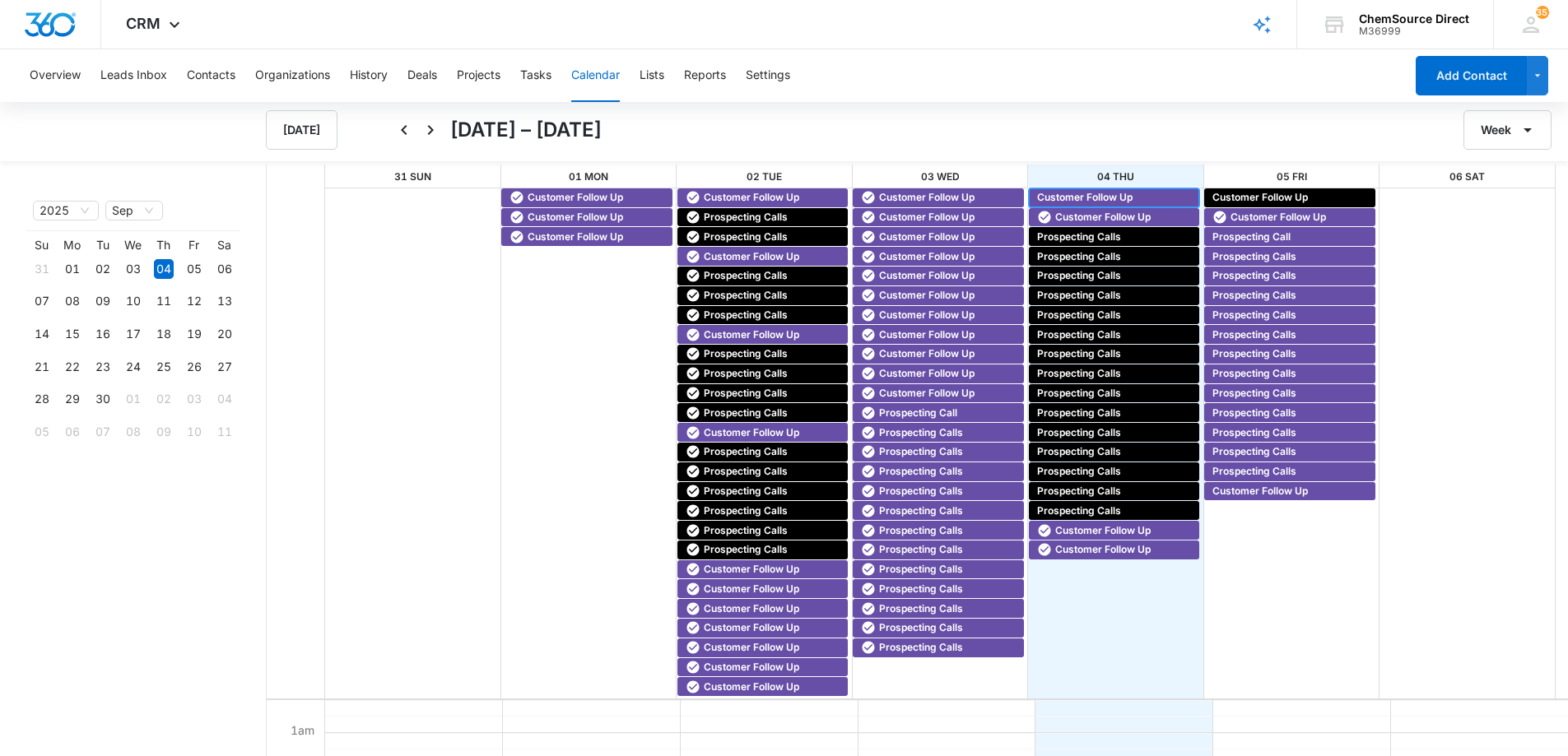
click at [1065, 192] on span "Customer Follow Up" at bounding box center [1084, 197] width 95 height 14
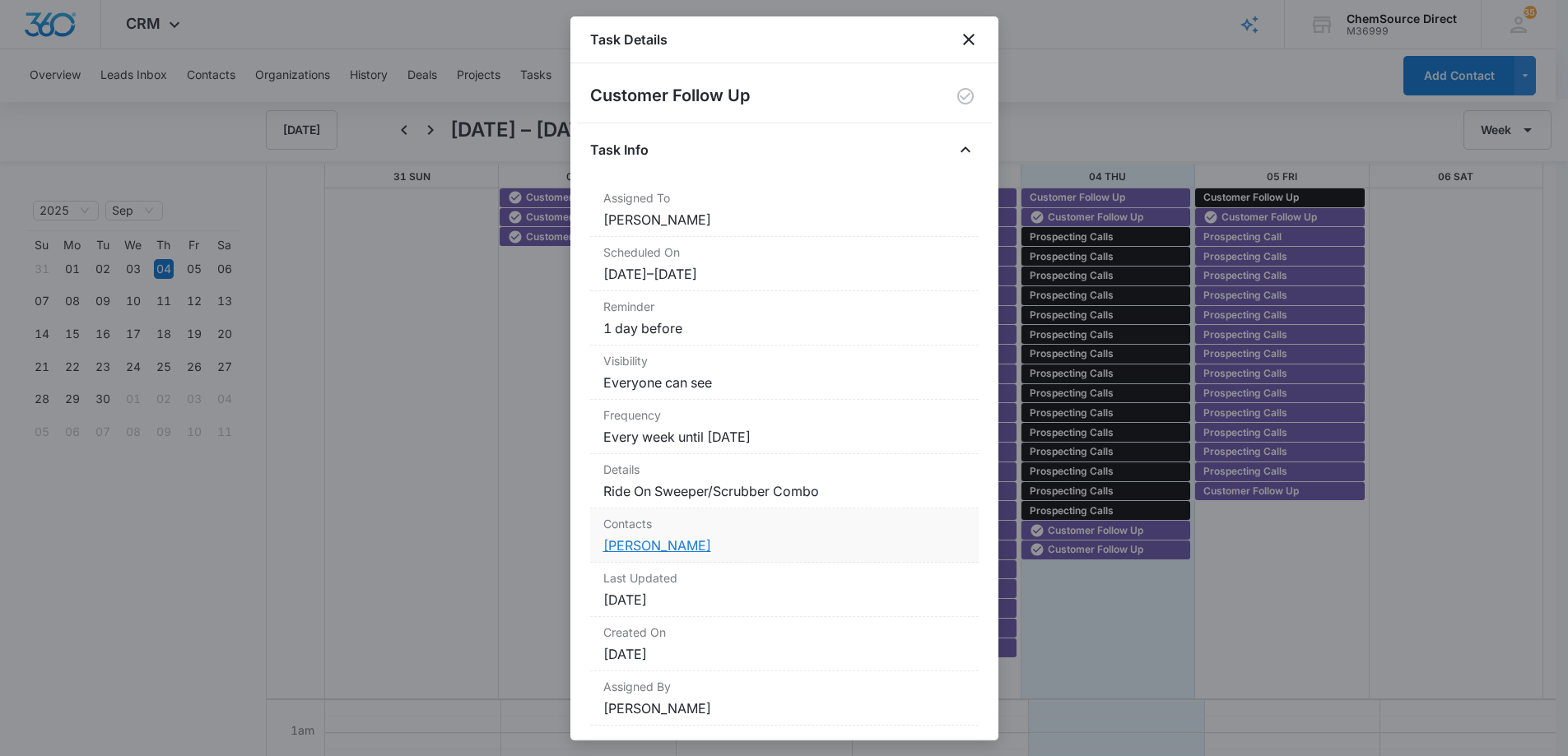
click at [655, 541] on link "Jeff Stewart" at bounding box center [656, 546] width 108 height 16
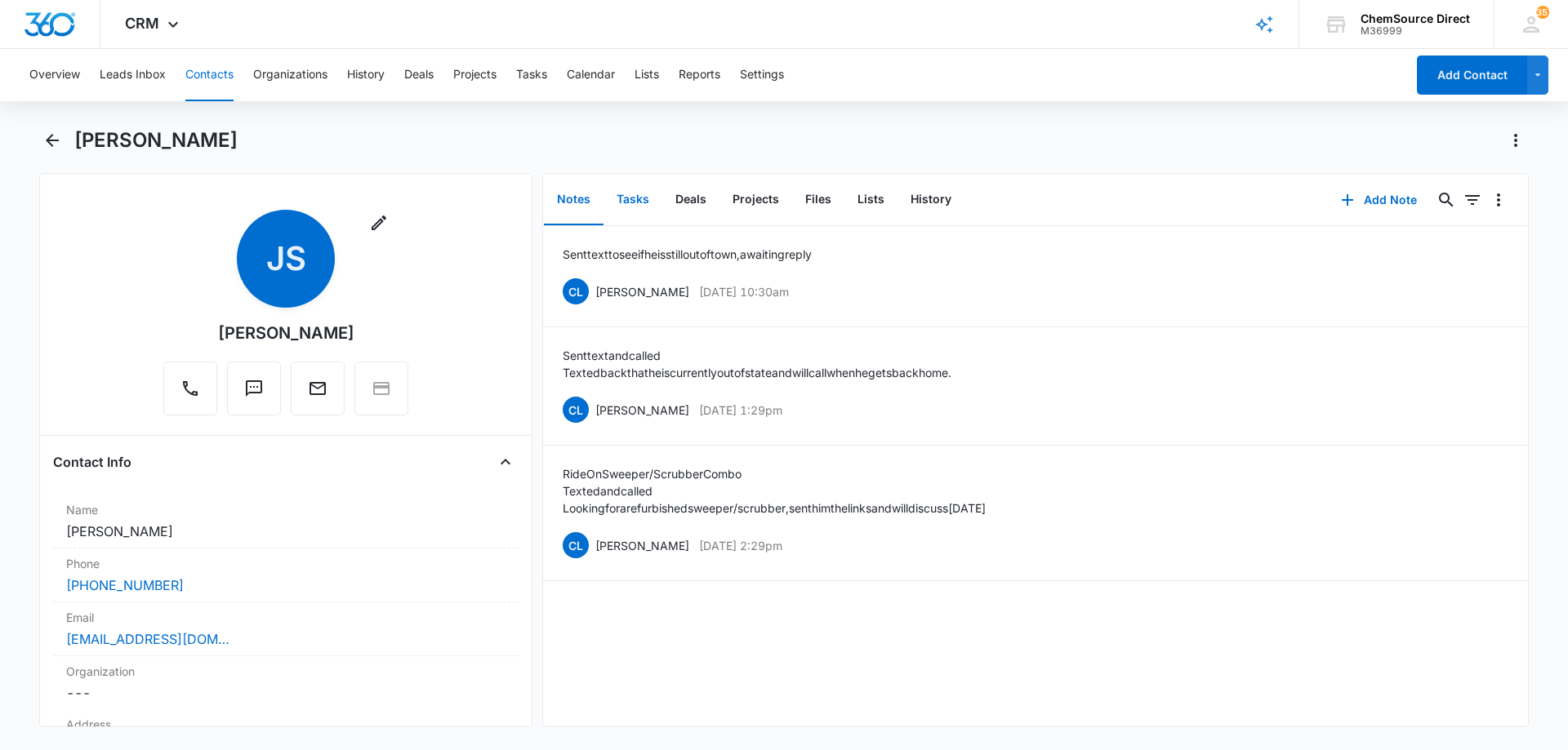
click at [635, 199] on button "Tasks" at bounding box center [633, 200] width 58 height 50
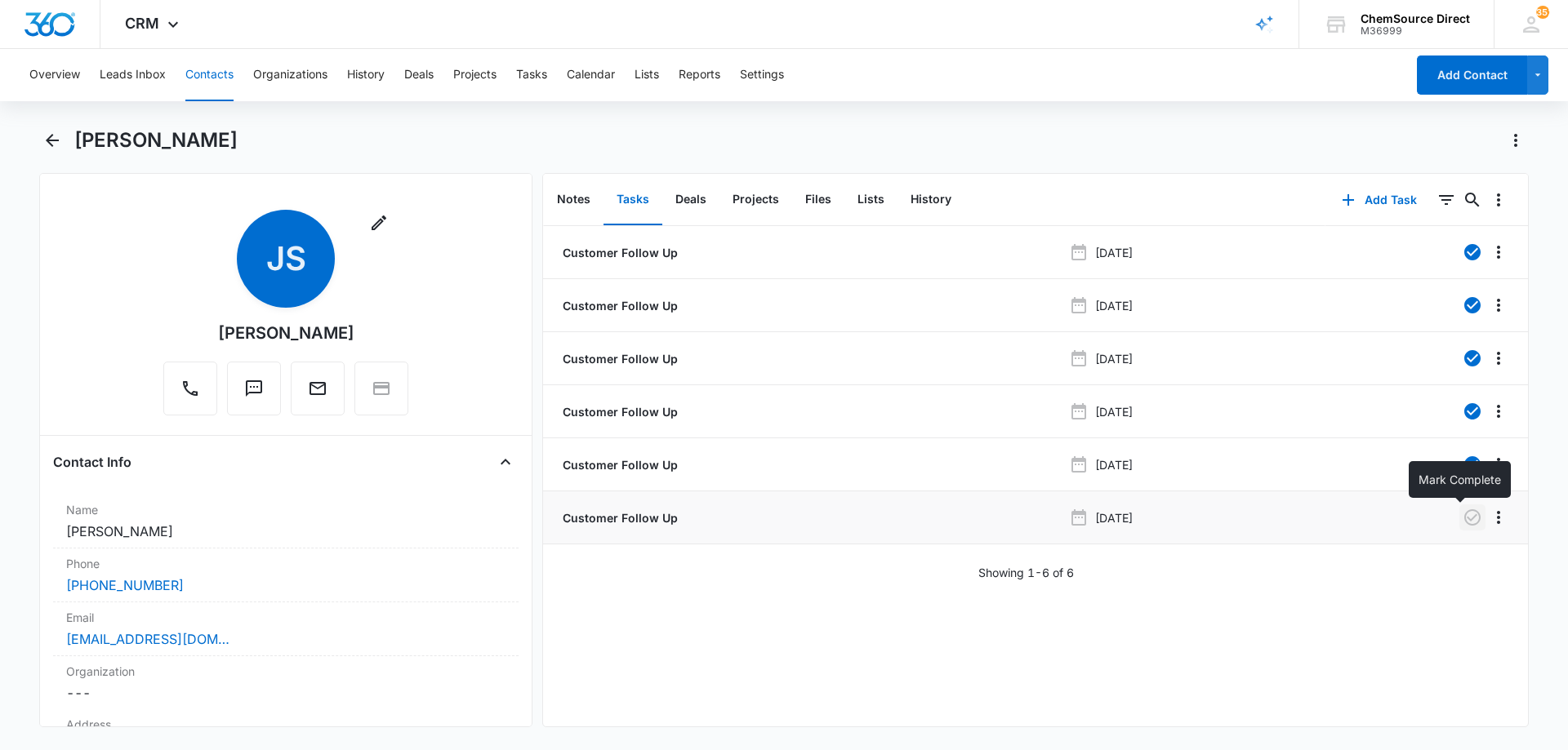
click at [1463, 515] on icon "button" at bounding box center [1473, 517] width 20 height 20
click at [582, 199] on button "Notes" at bounding box center [573, 200] width 59 height 50
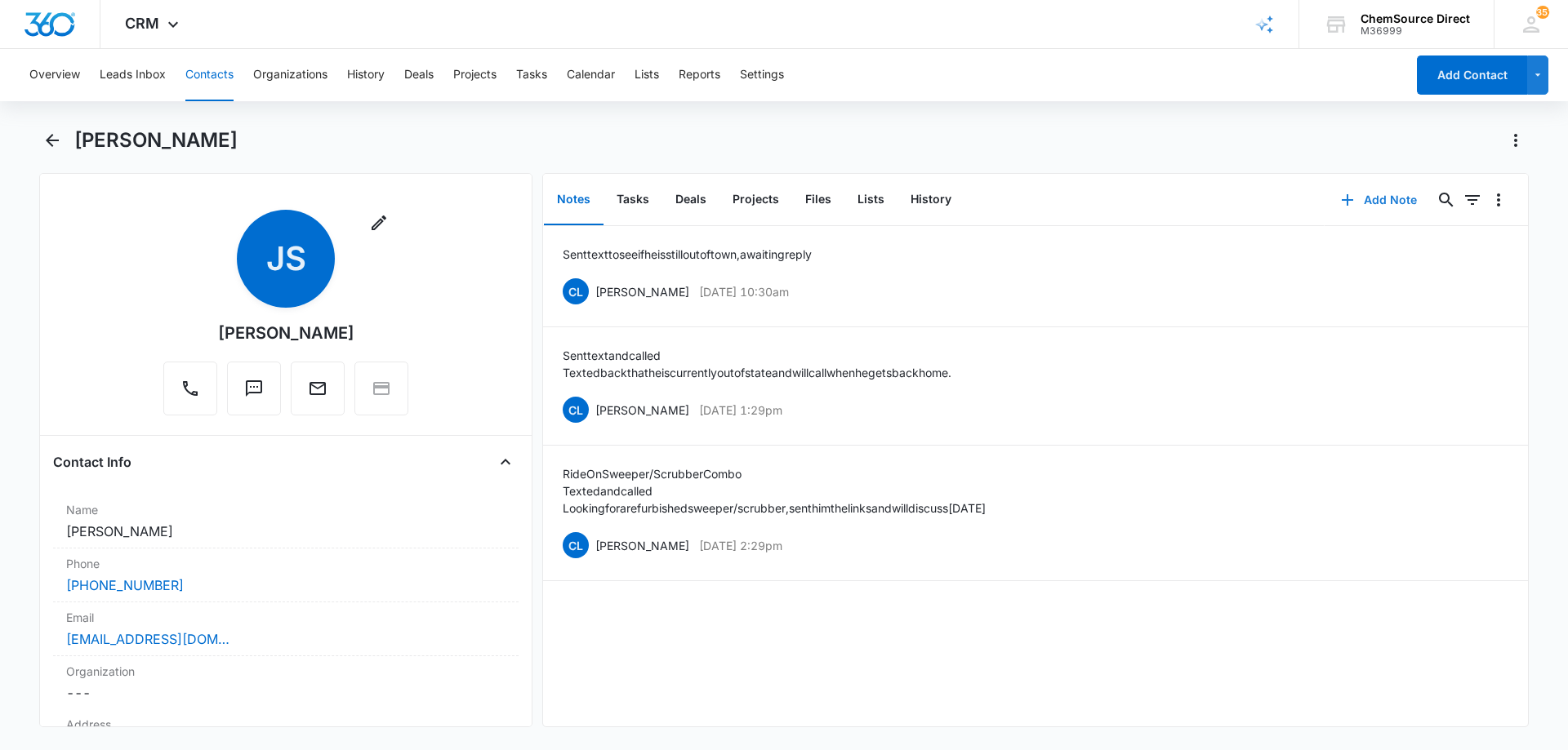
click at [1373, 199] on button "Add Note" at bounding box center [1378, 200] width 109 height 40
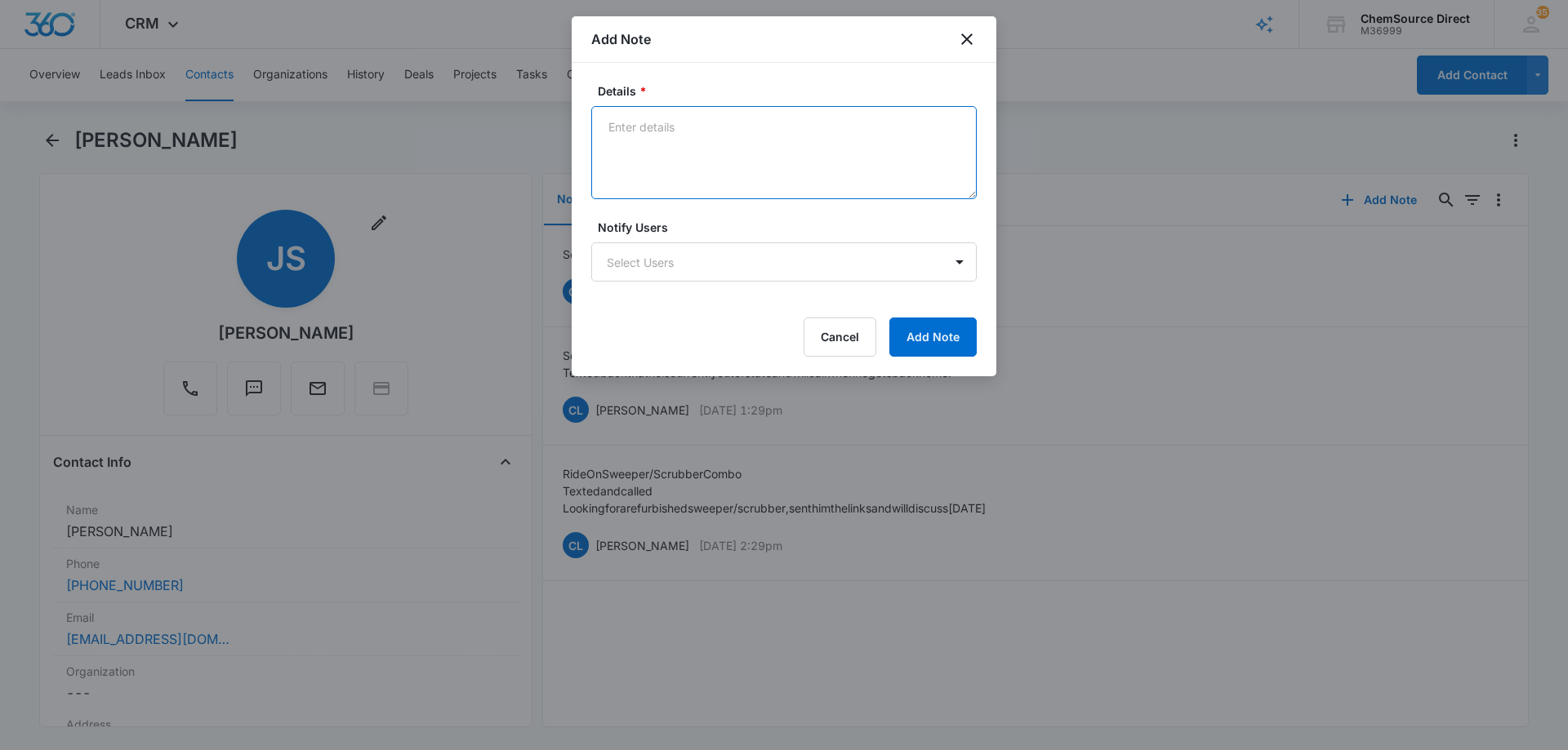
click at [661, 137] on textarea "Details *" at bounding box center [784, 153] width 385 height 93
drag, startPoint x: 607, startPoint y: 126, endPoint x: 895, endPoint y: 127, distance: 288.0
click at [895, 127] on textarea "Still out of town, he will contact me when he returns" at bounding box center [784, 153] width 385 height 93
type textarea "Still out of town, he will contact me when he returns"
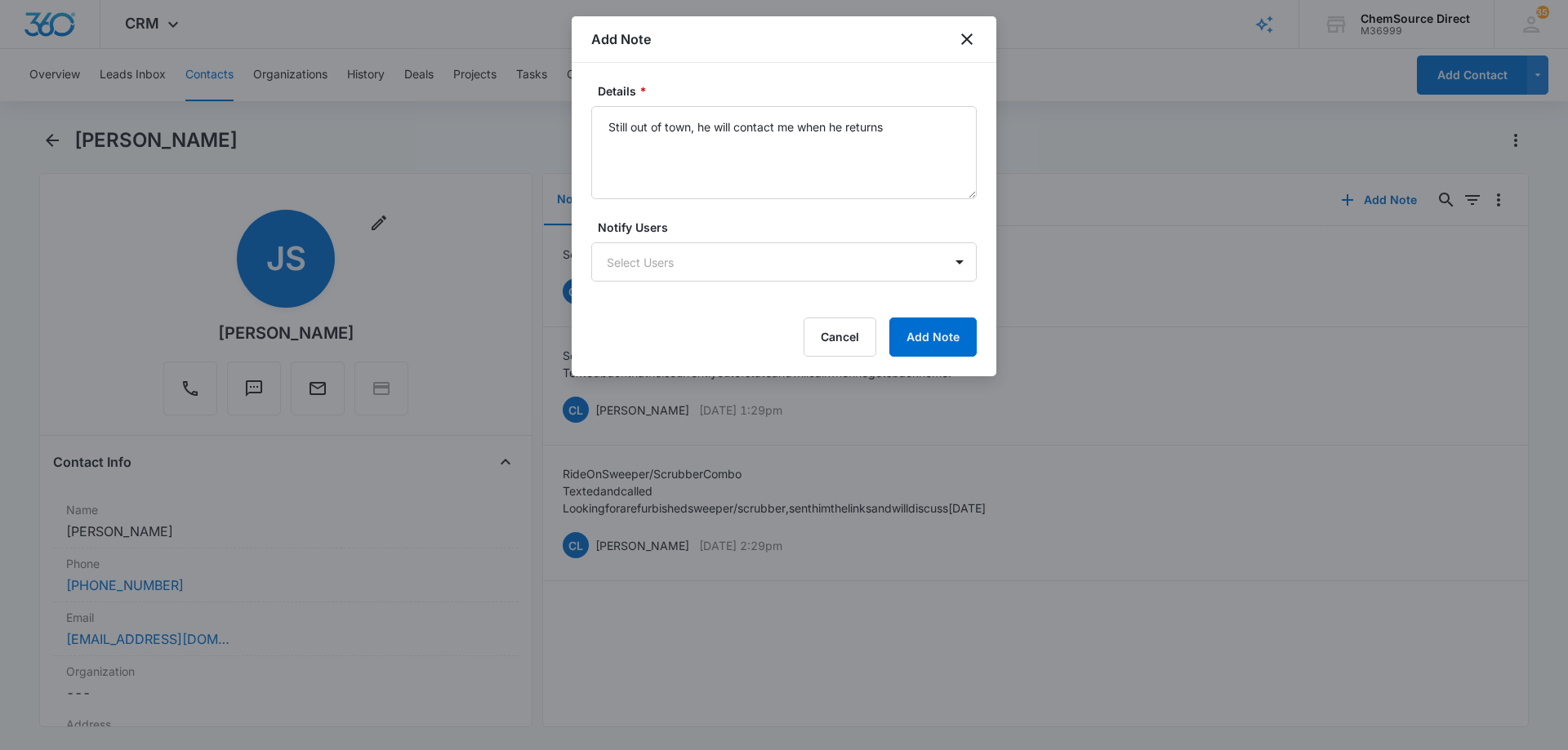
click at [754, 313] on form "Details * Still out of town, he will contact me when he returns Notify Users Se…" at bounding box center [784, 219] width 385 height 274
click at [922, 332] on button "Add Note" at bounding box center [933, 338] width 87 height 40
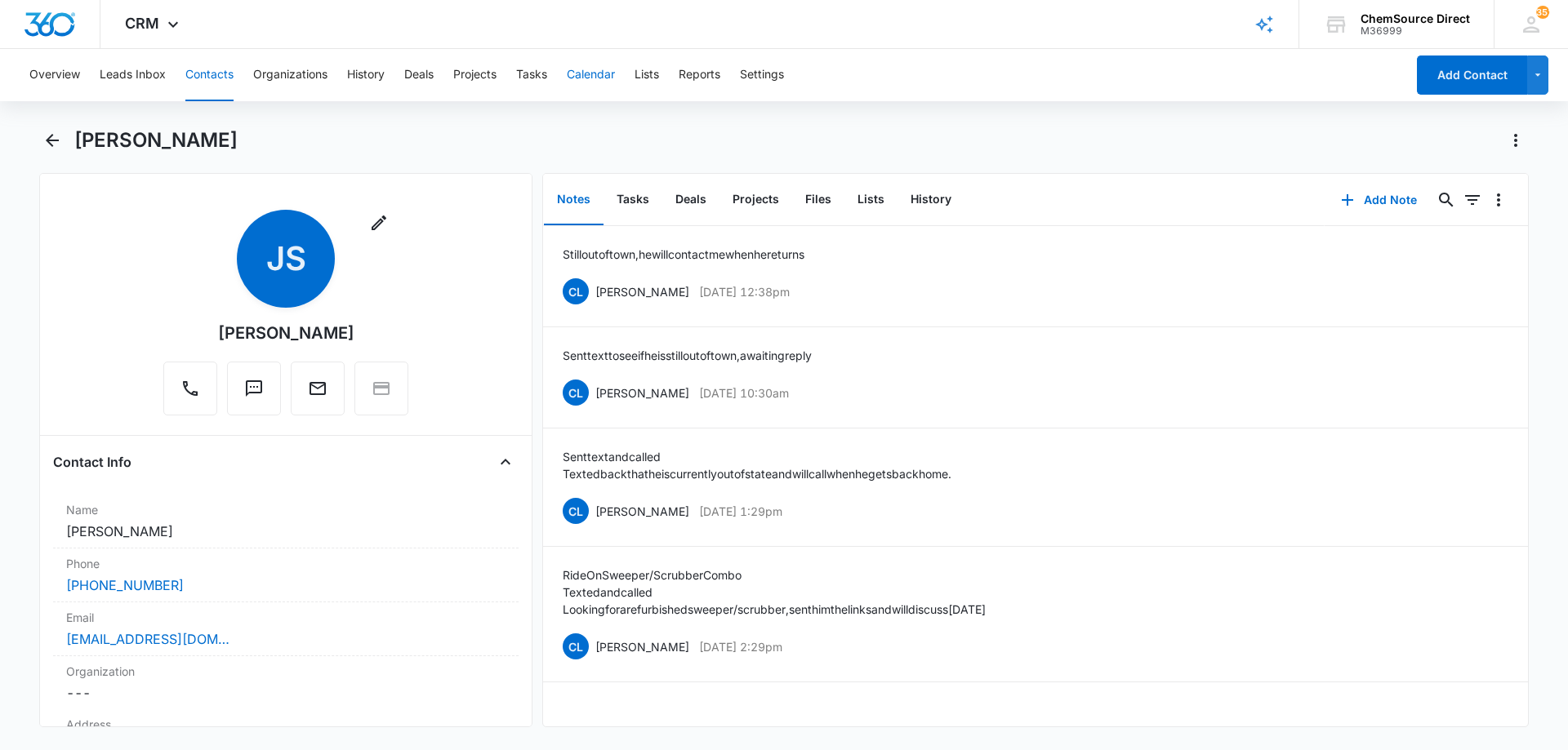
click at [578, 68] on button "Calendar" at bounding box center [591, 75] width 49 height 52
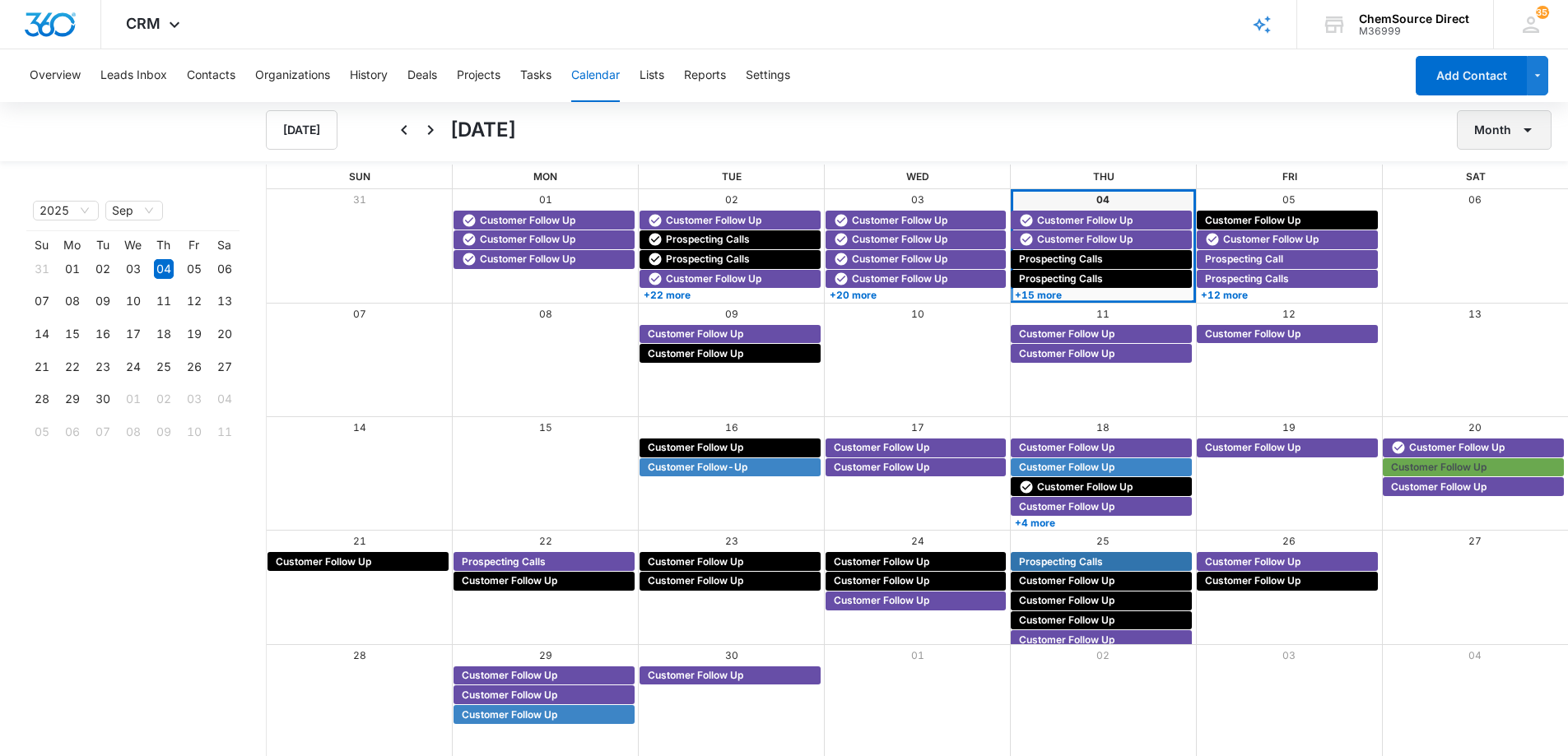
click at [1480, 129] on button "Month" at bounding box center [1504, 130] width 95 height 40
click at [1490, 206] on div "Week" at bounding box center [1499, 207] width 43 height 12
